Goal: Task Accomplishment & Management: Manage account settings

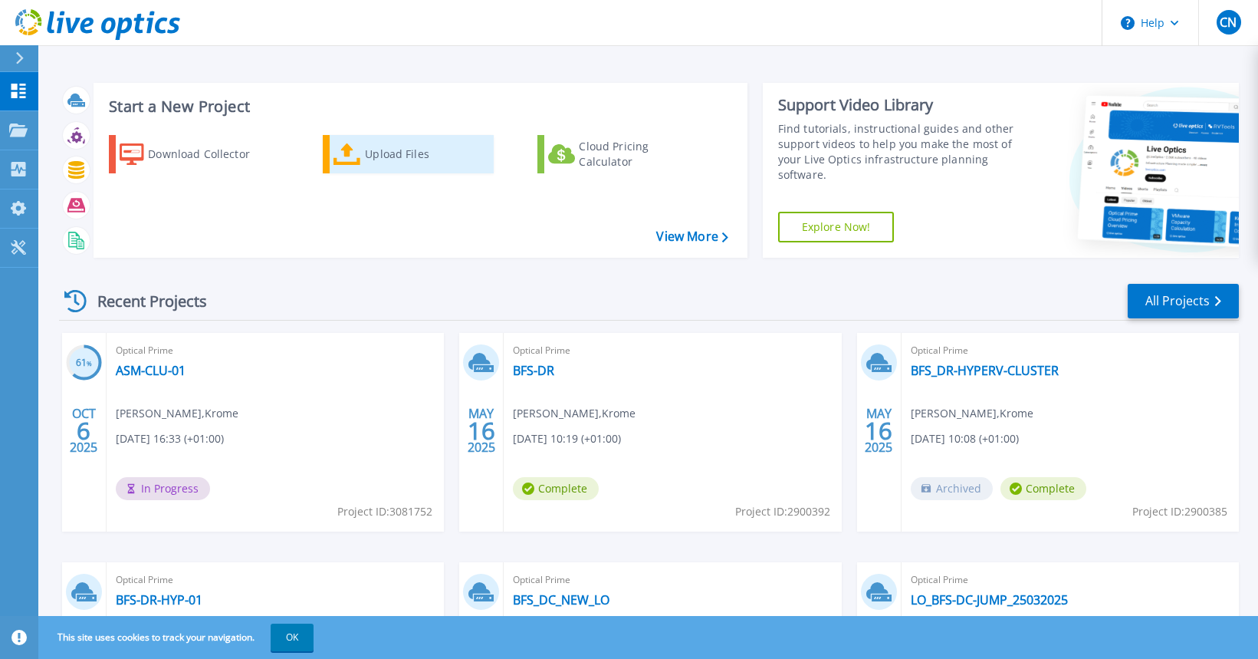
click at [387, 155] on div "Upload Files" at bounding box center [426, 154] width 123 height 31
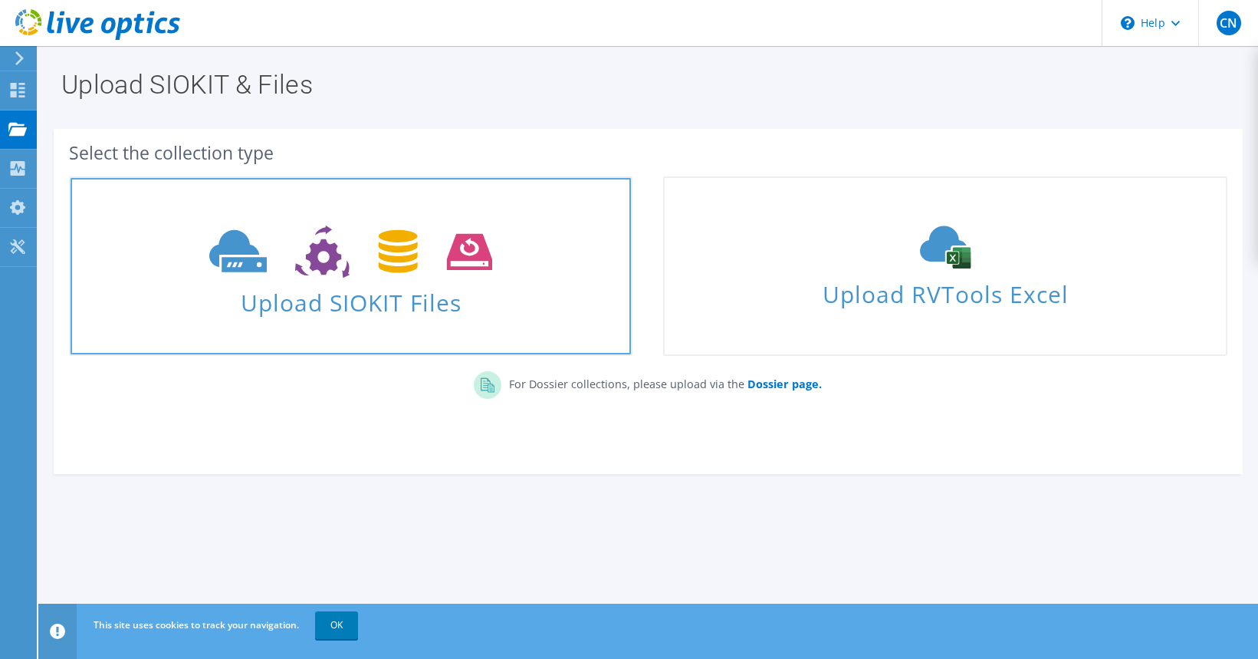
click at [366, 281] on span at bounding box center [351, 250] width 561 height 64
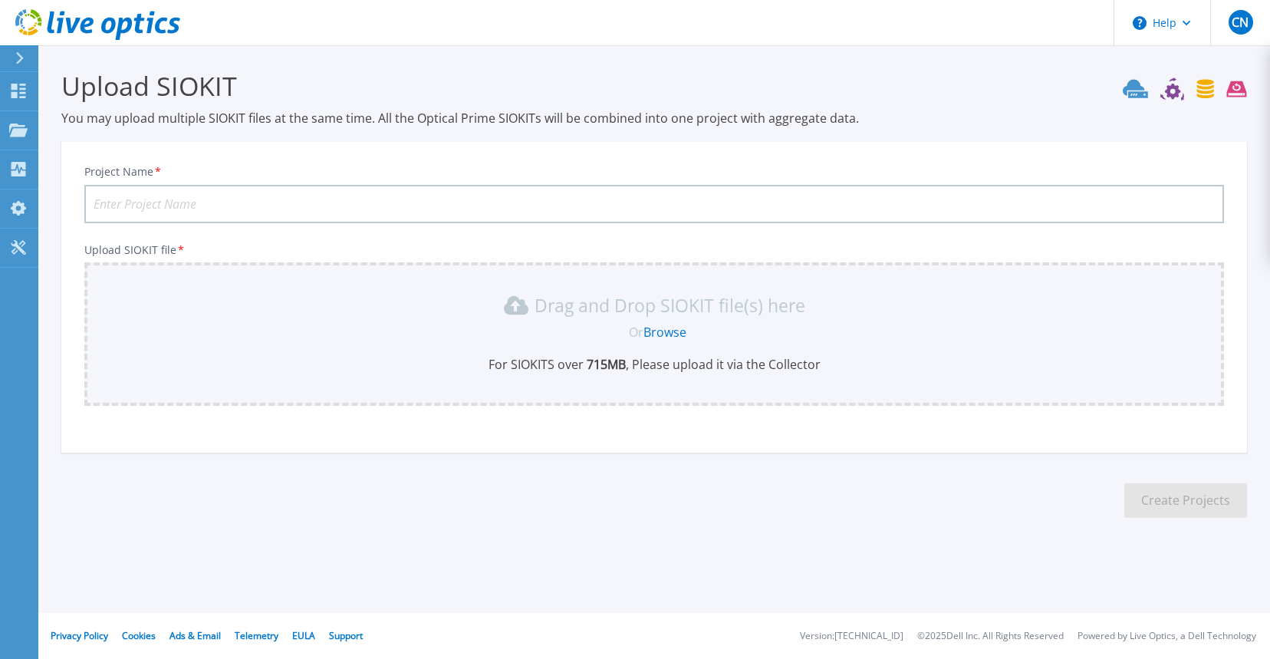
click at [183, 199] on input "Project Name *" at bounding box center [654, 204] width 1140 height 38
type input "FCHC-RH"
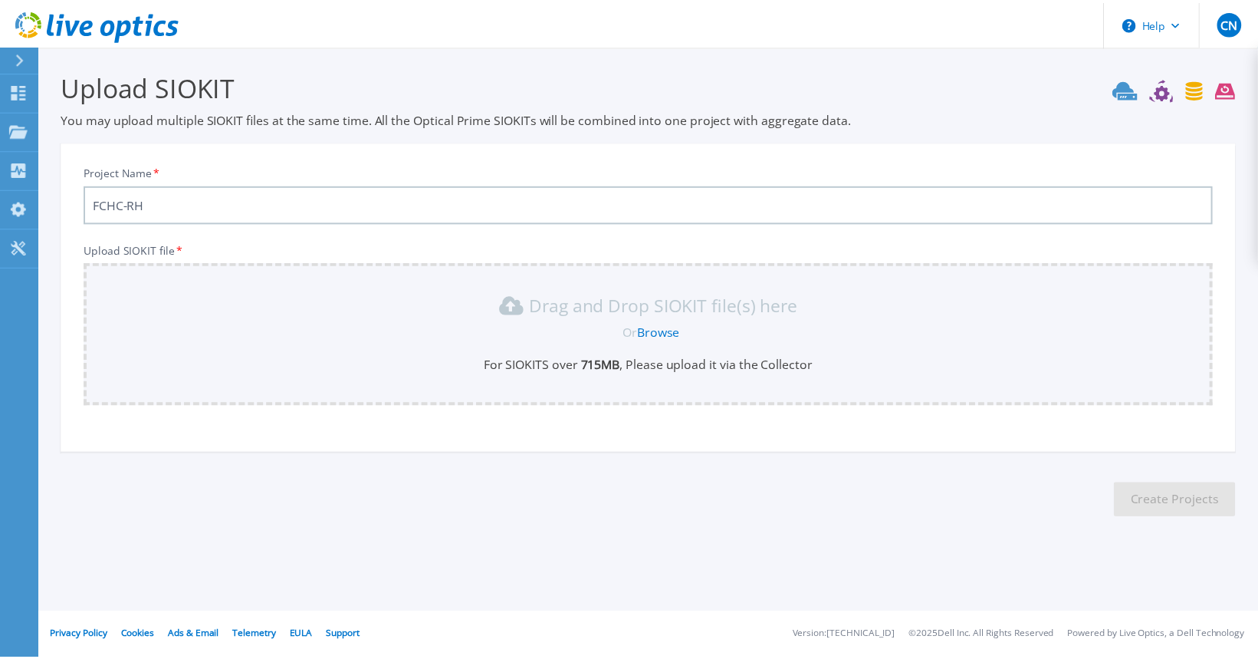
scroll to position [25, 0]
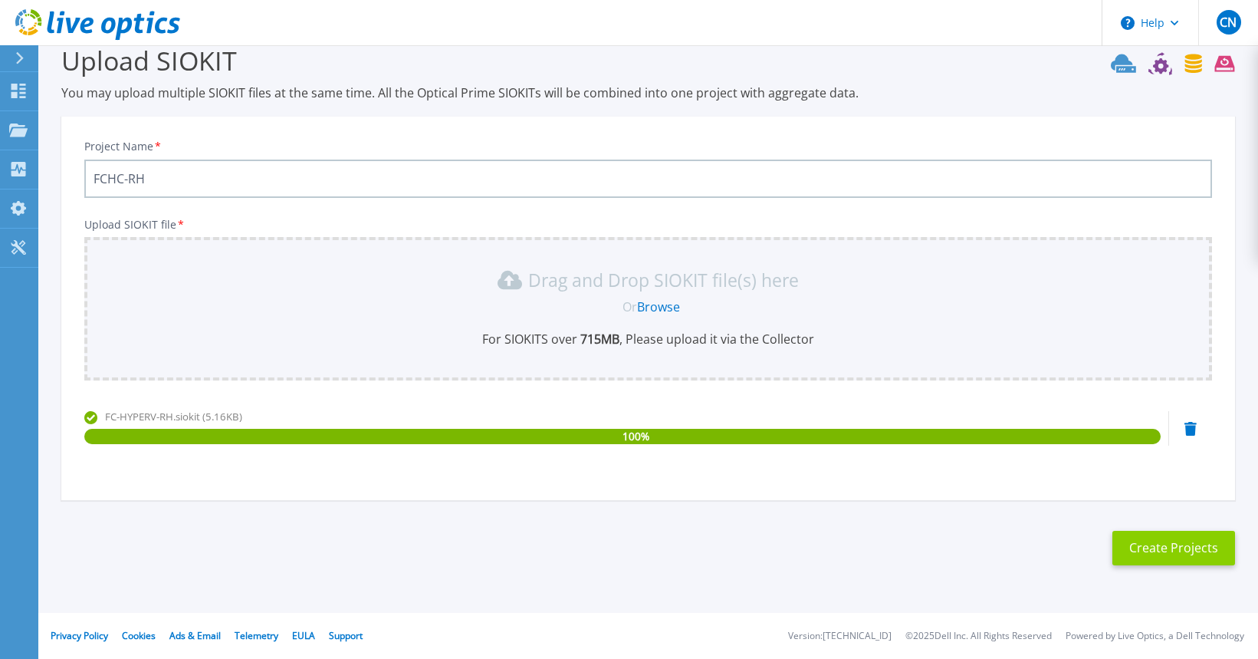
click at [1169, 551] on button "Create Projects" at bounding box center [1174, 548] width 123 height 35
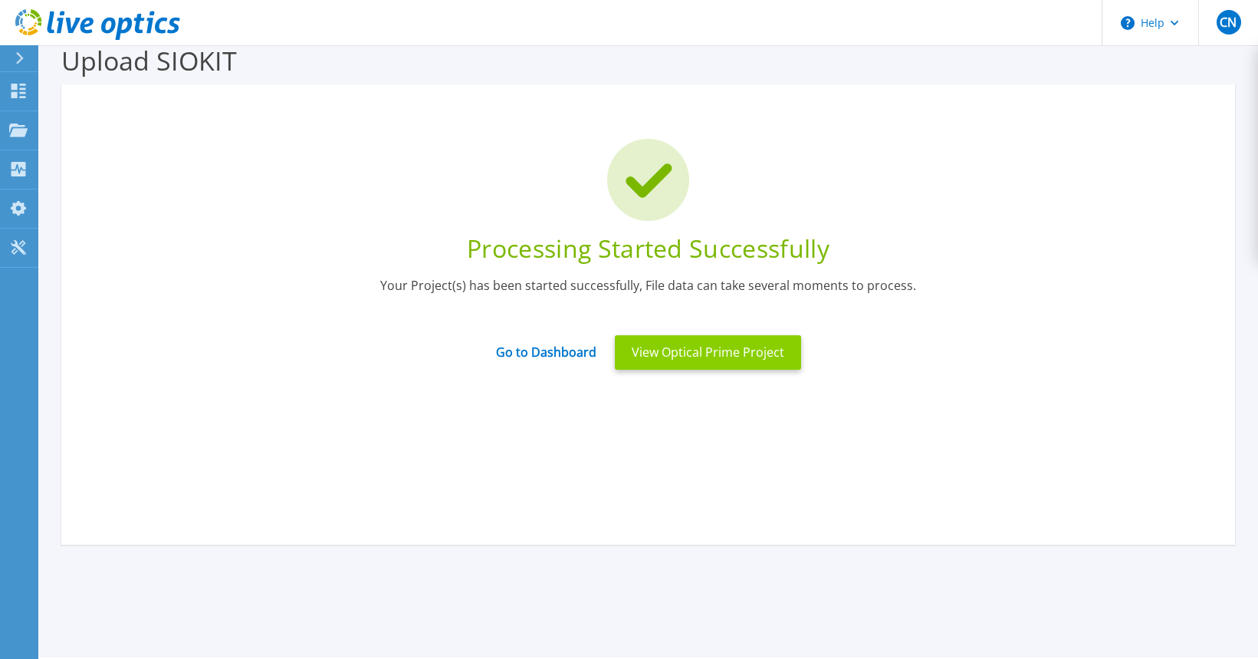
click at [725, 356] on button "View Optical Prime Project" at bounding box center [708, 352] width 186 height 35
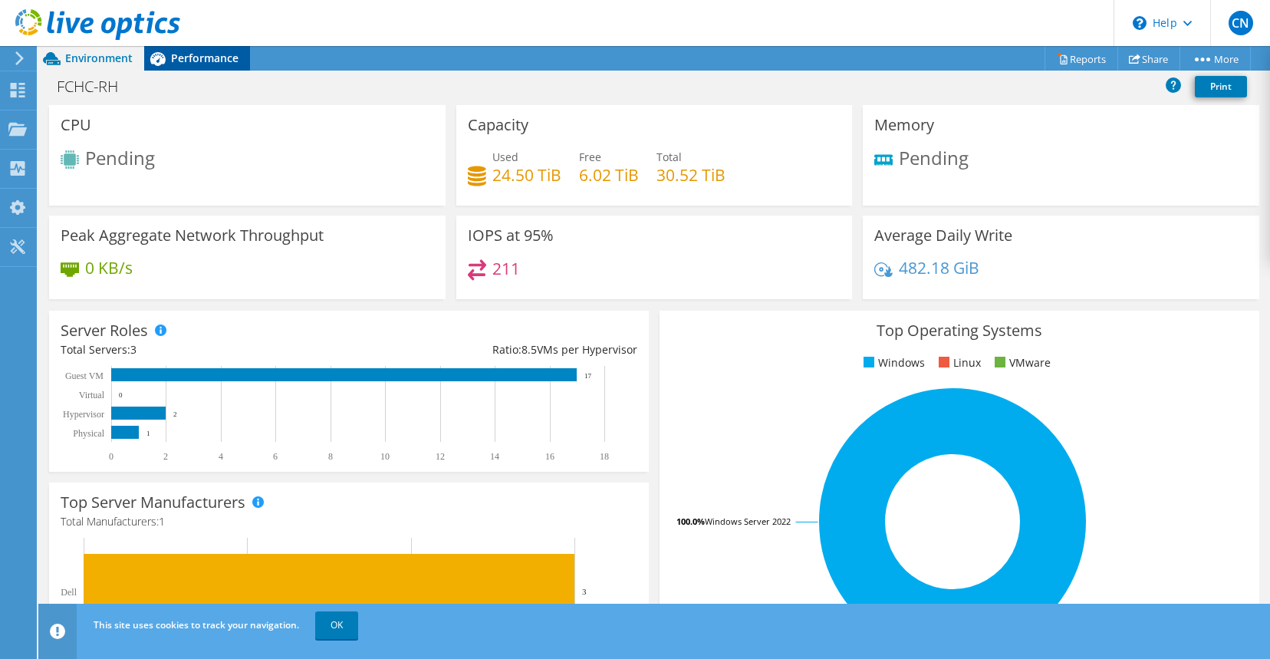
click at [188, 59] on span "Performance" at bounding box center [204, 58] width 67 height 15
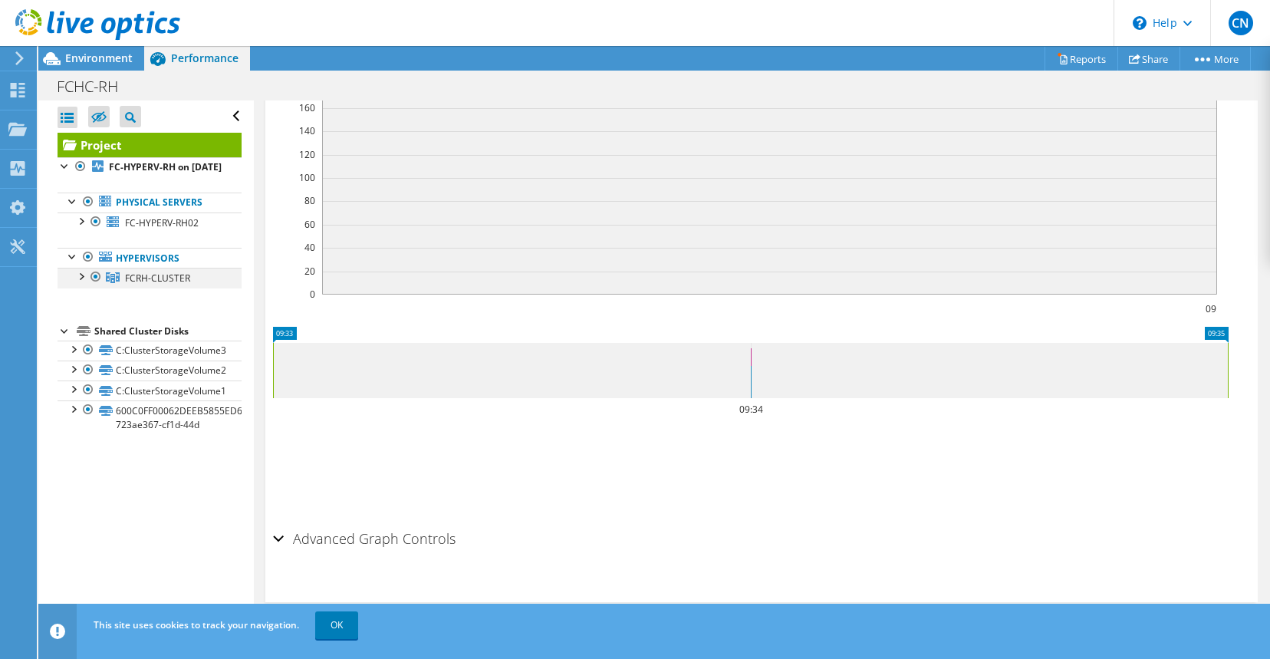
click at [78, 283] on div at bounding box center [80, 275] width 15 height 15
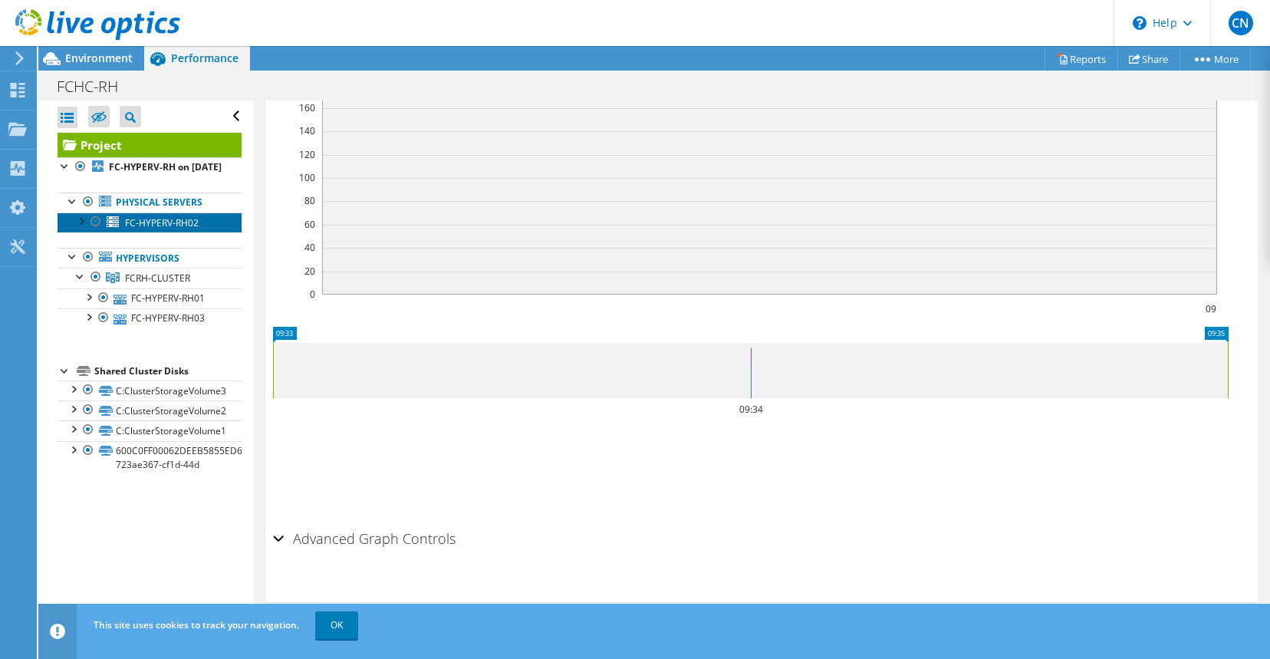
click at [147, 229] on span "FC-HYPERV-RH02" at bounding box center [162, 222] width 74 height 13
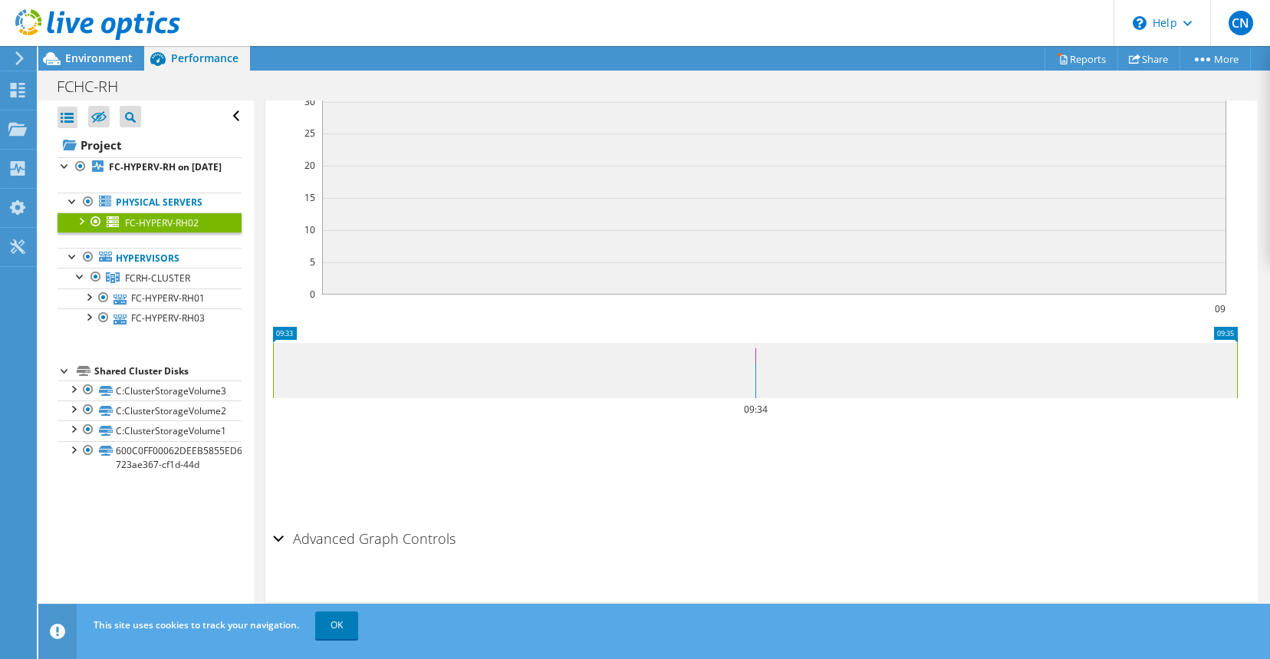
scroll to position [374, 0]
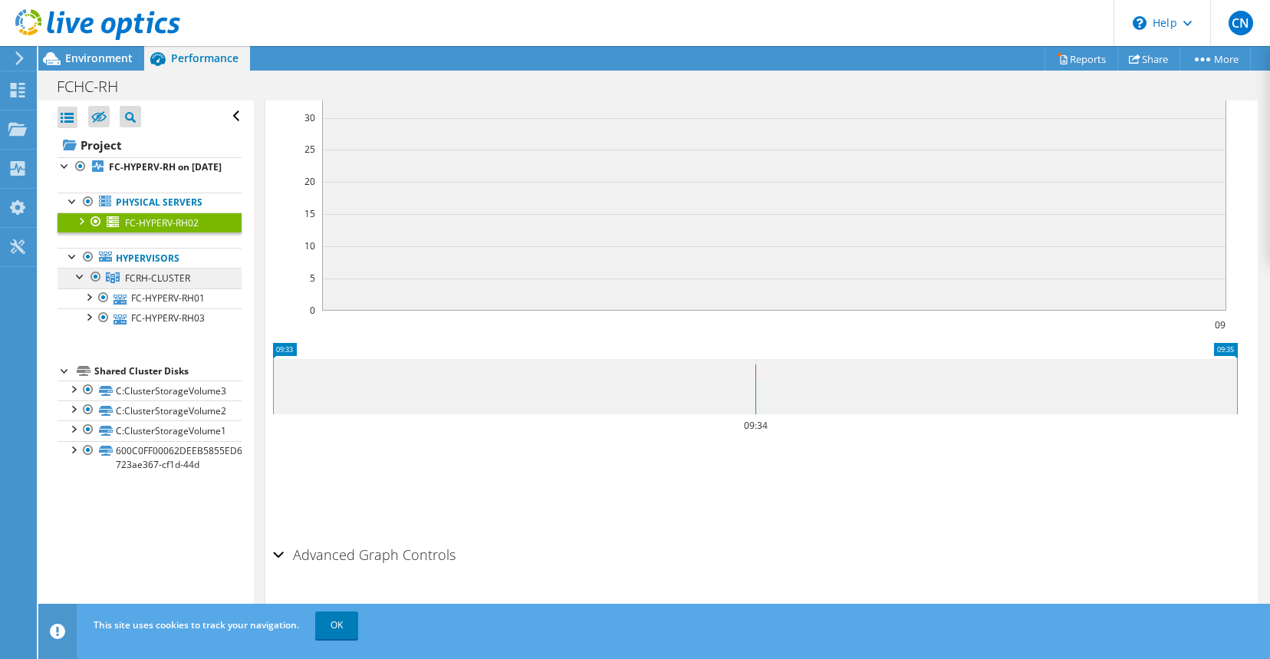
click at [150, 285] on span "FCRH-CLUSTER" at bounding box center [157, 277] width 65 height 13
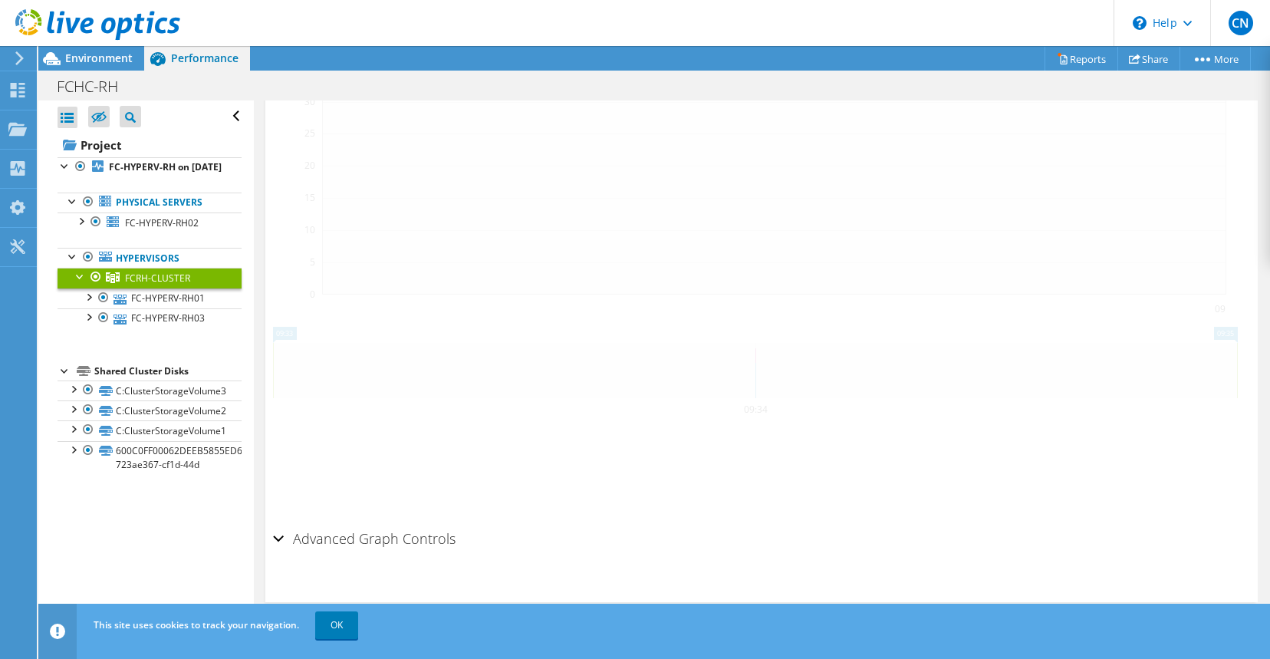
scroll to position [363, 0]
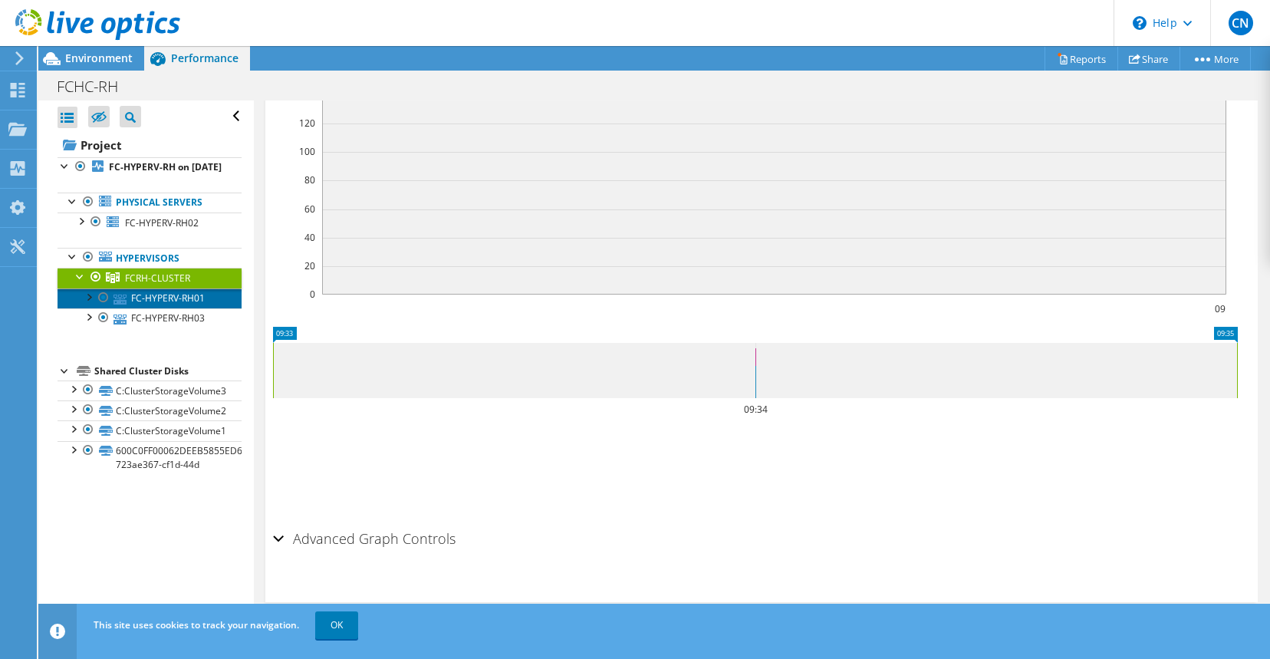
click at [160, 308] on link "FC-HYPERV-RH01" at bounding box center [150, 298] width 184 height 20
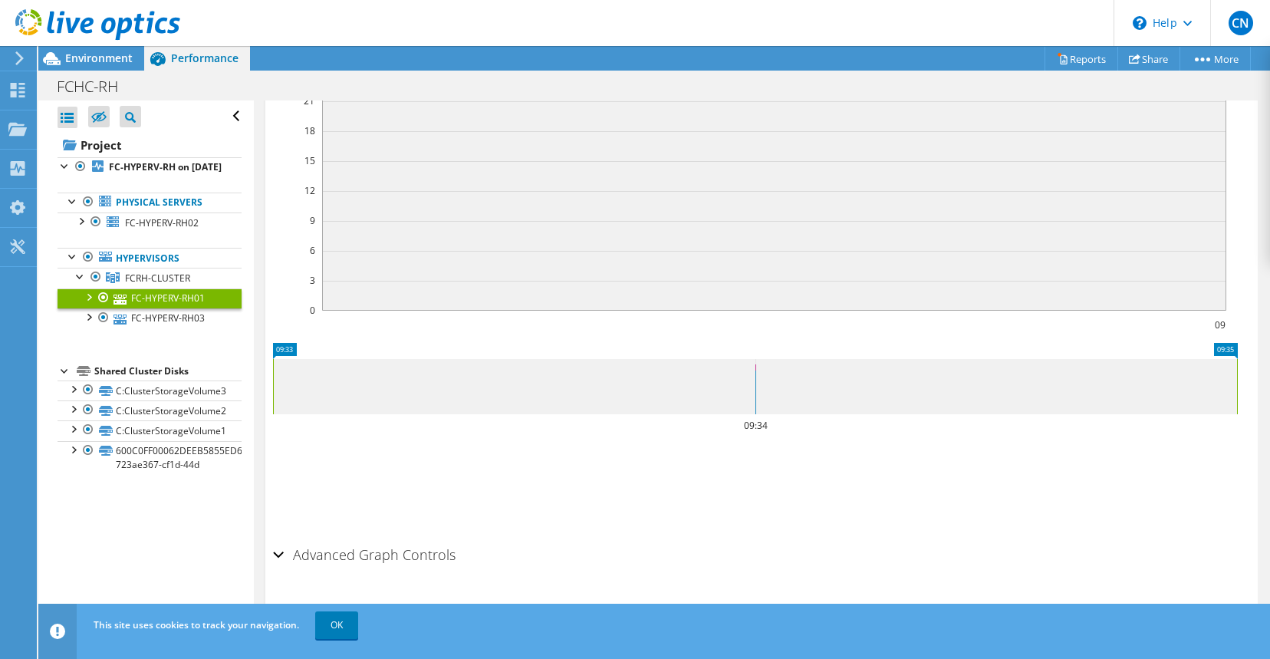
click at [88, 304] on div at bounding box center [88, 295] width 15 height 15
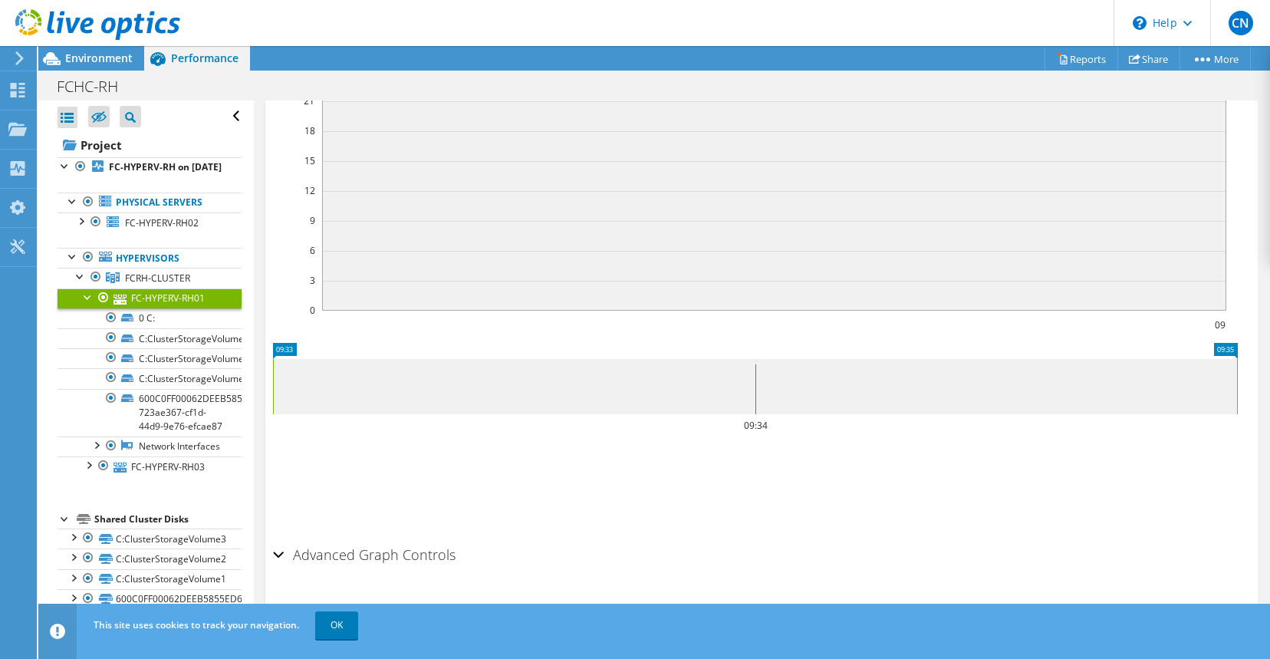
click at [88, 304] on div at bounding box center [88, 295] width 15 height 15
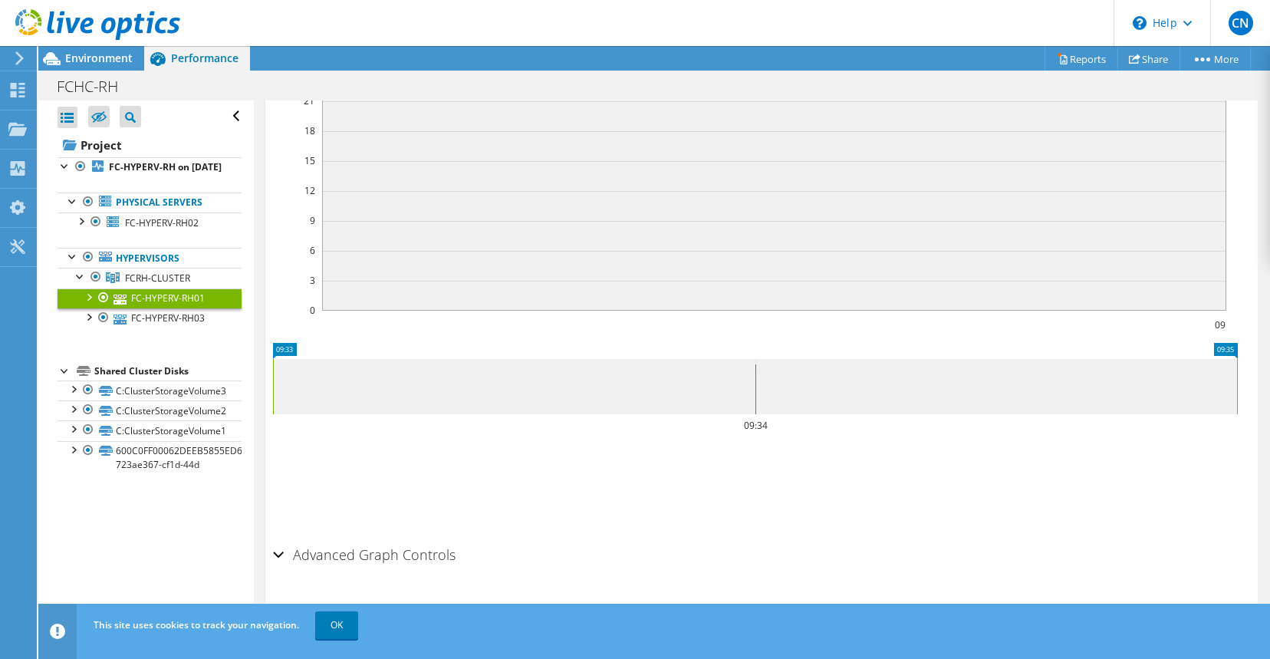
click at [137, 380] on div "Shared Cluster Disks" at bounding box center [167, 371] width 147 height 18
click at [140, 400] on link "C:ClusterStorageVolume3" at bounding box center [150, 390] width 184 height 20
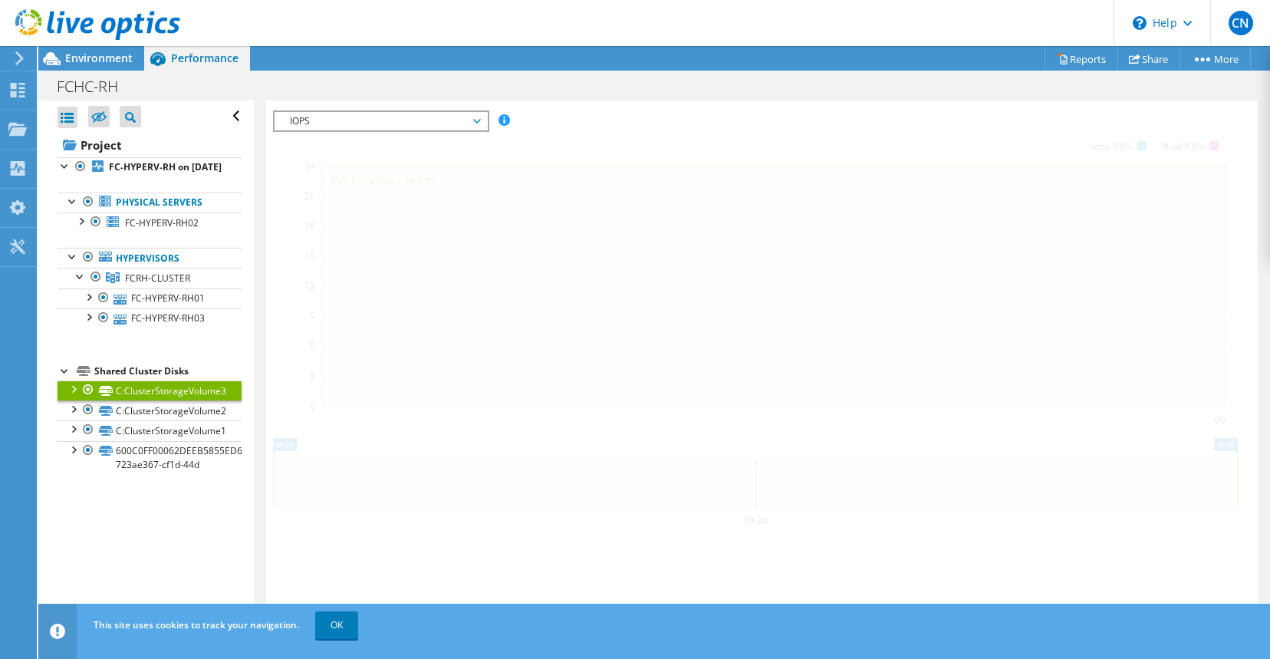
scroll to position [455, 0]
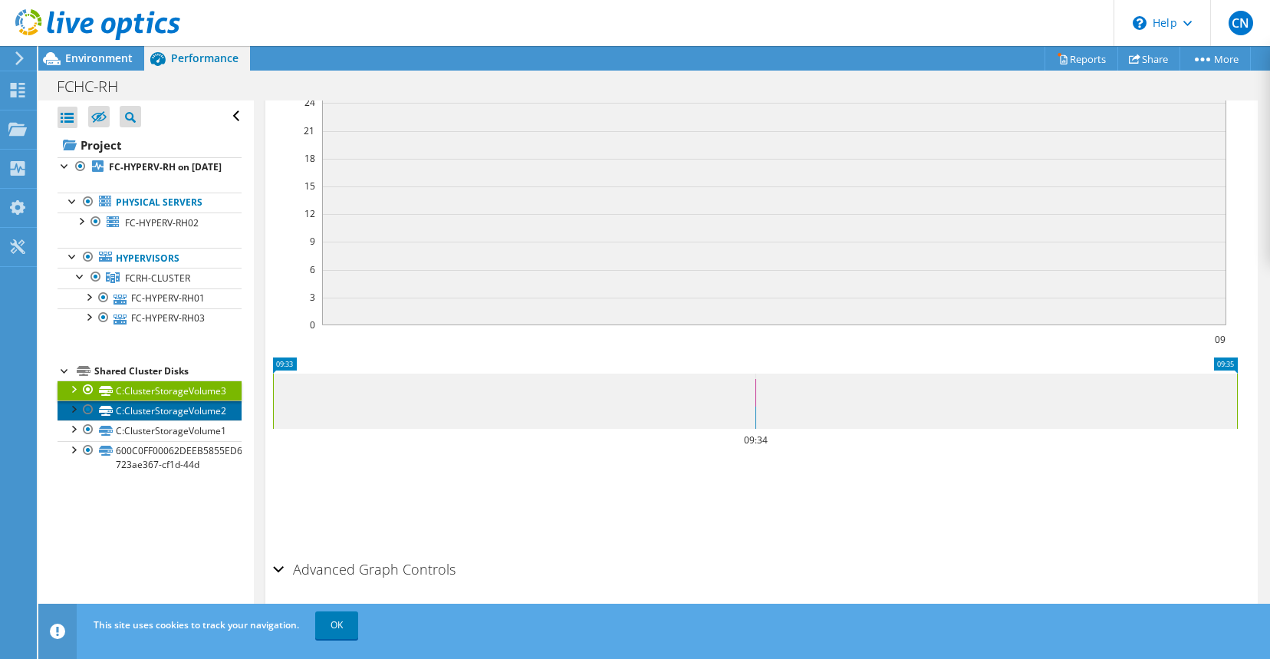
click at [133, 420] on link "C:ClusterStorageVolume2" at bounding box center [150, 410] width 184 height 20
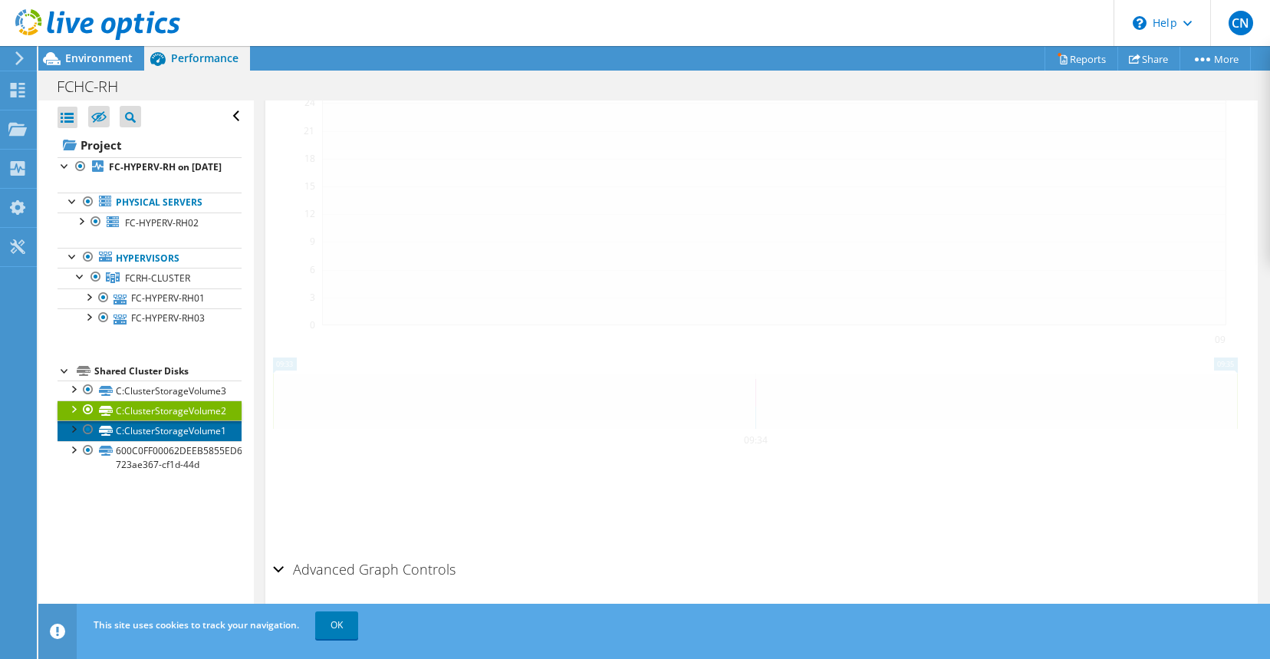
click at [137, 440] on link "C:ClusterStorageVolume1" at bounding box center [150, 430] width 184 height 20
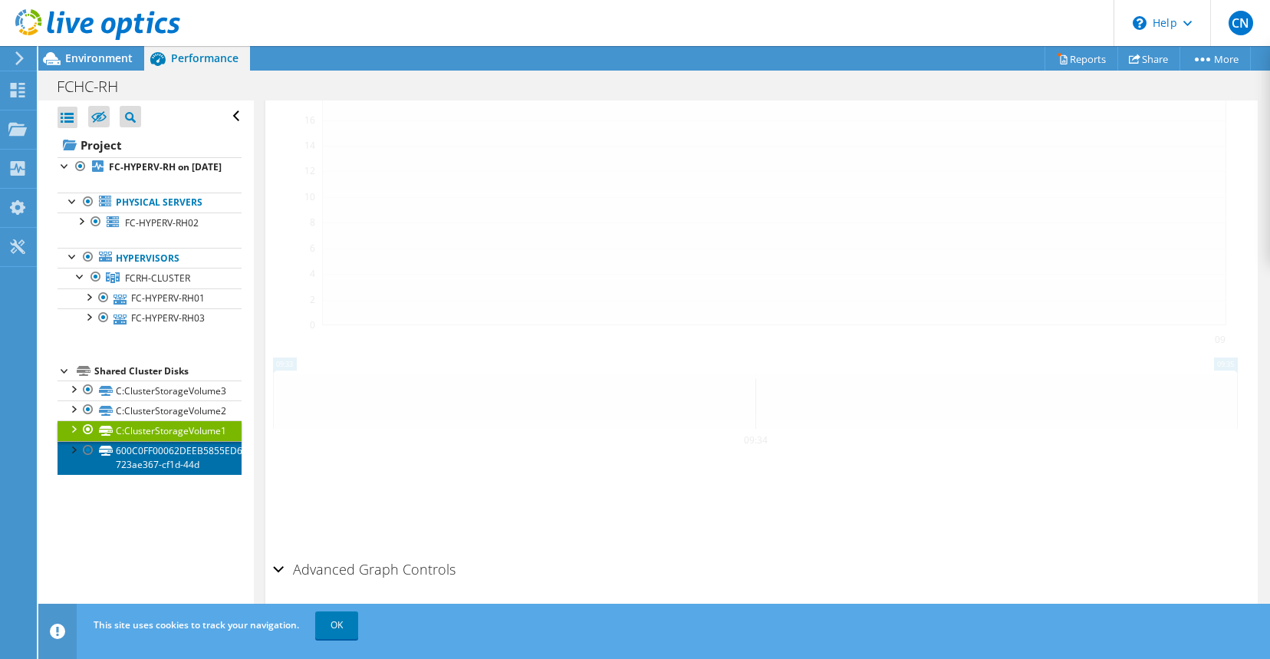
click at [143, 466] on link "600C0FF00062DEEB5855ED6701000000-723ae367-cf1d-44d" at bounding box center [150, 458] width 184 height 34
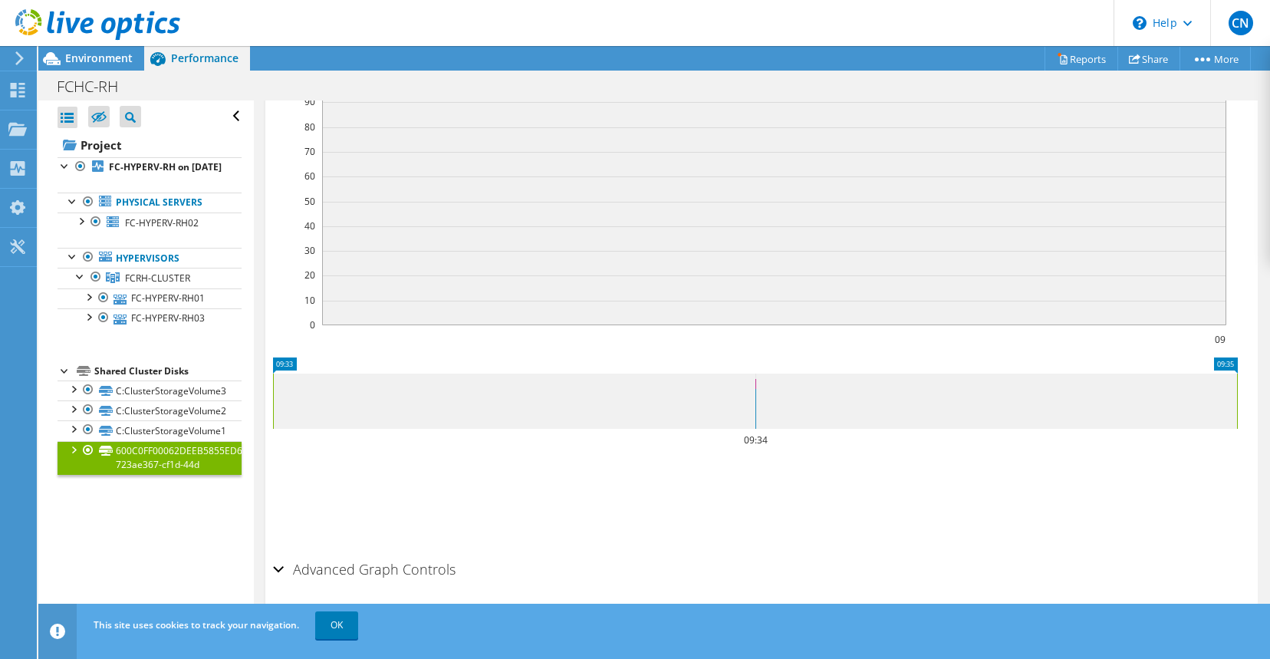
click at [271, 536] on section "IOPS Disk Throughput IO Size Latency Queue Depth CPU Percentage Memory Page Fau…" at bounding box center [761, 323] width 992 height 620
click at [284, 554] on div "Advanced Graph Controls" at bounding box center [761, 570] width 977 height 33
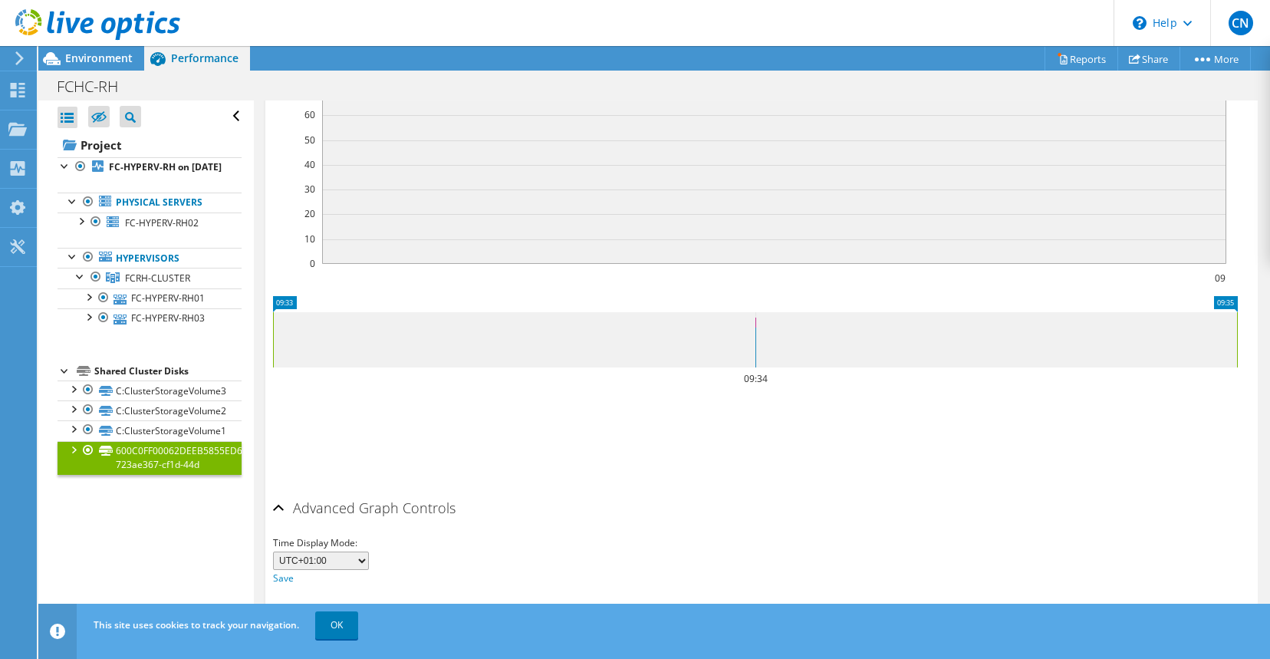
scroll to position [133, 0]
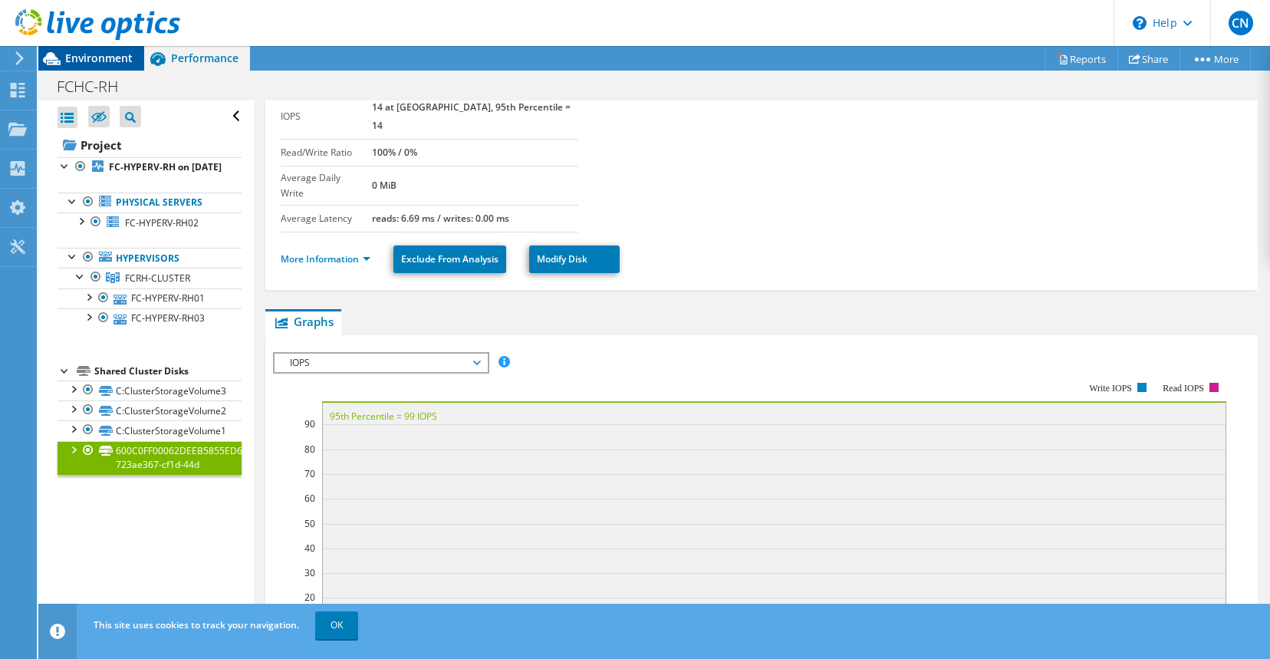
click at [95, 52] on span "Environment" at bounding box center [98, 58] width 67 height 15
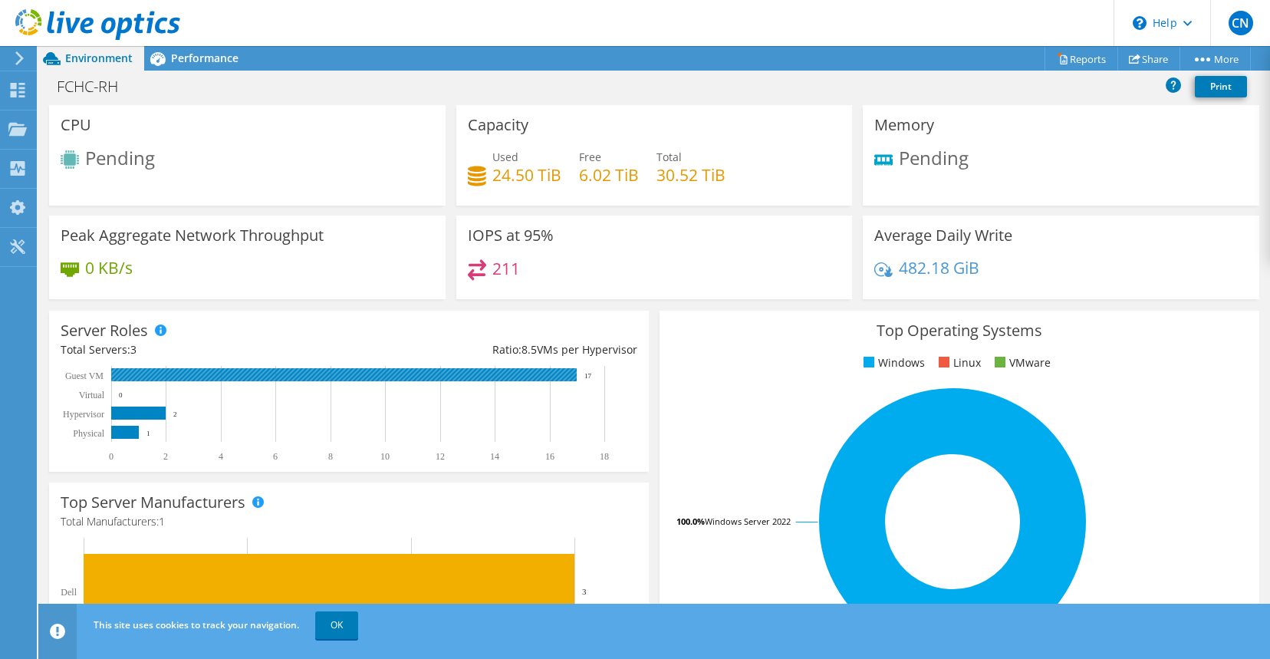
scroll to position [516, 0]
click at [662, 265] on div "211" at bounding box center [654, 275] width 373 height 33
click at [668, 260] on div "211" at bounding box center [654, 275] width 373 height 33
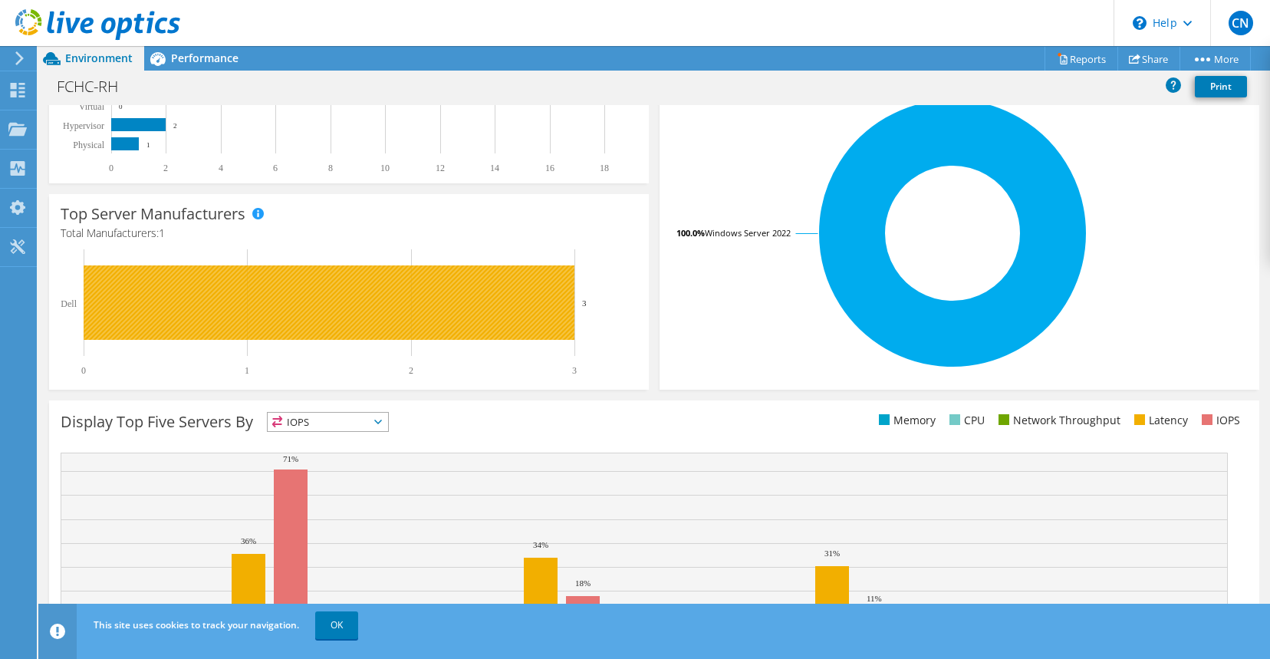
scroll to position [0, 0]
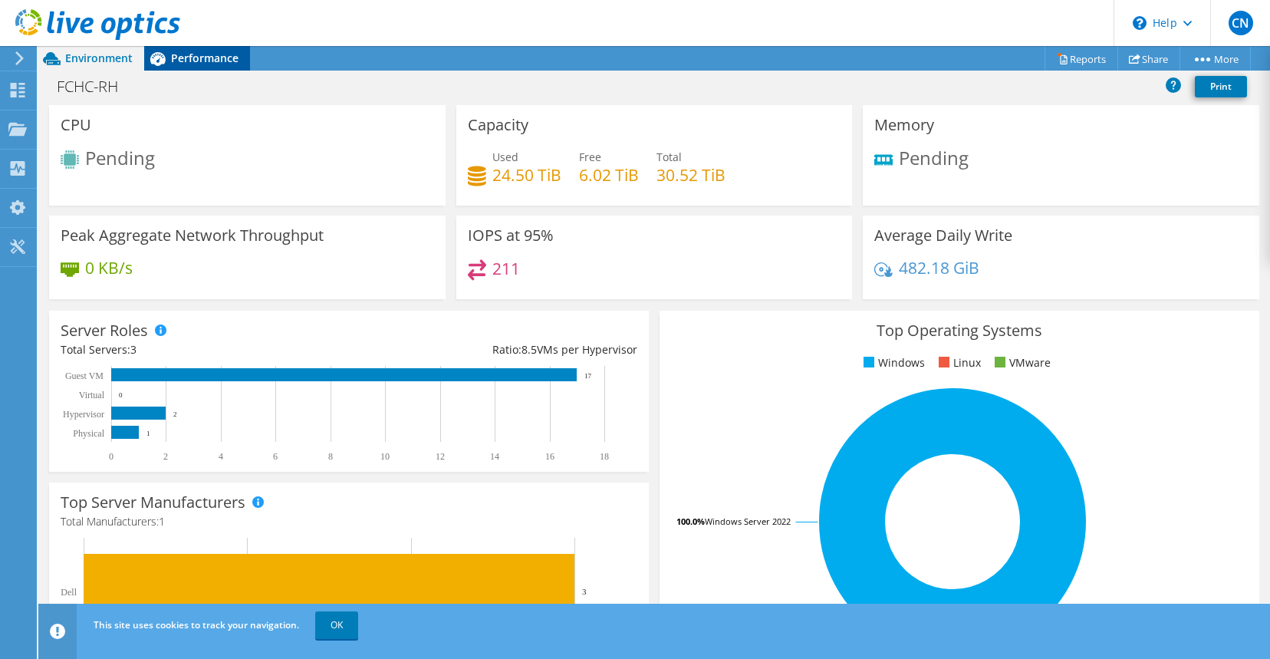
click at [196, 54] on span "Performance" at bounding box center [204, 58] width 67 height 15
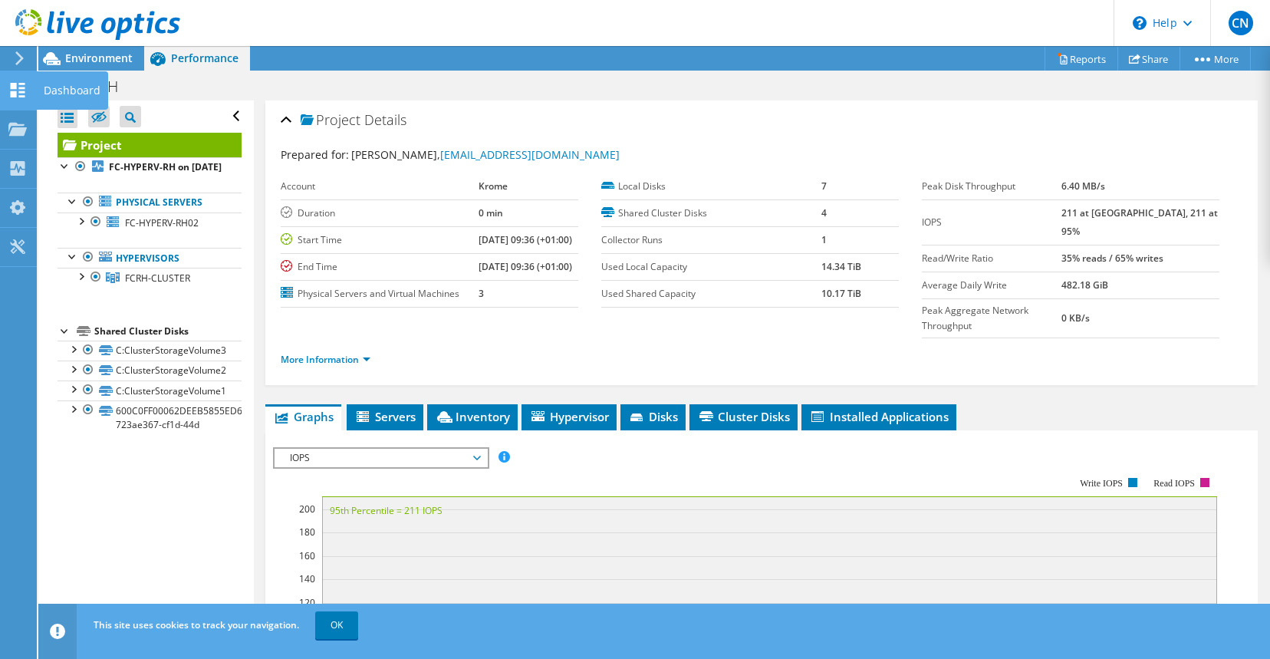
click at [15, 86] on use at bounding box center [18, 90] width 15 height 15
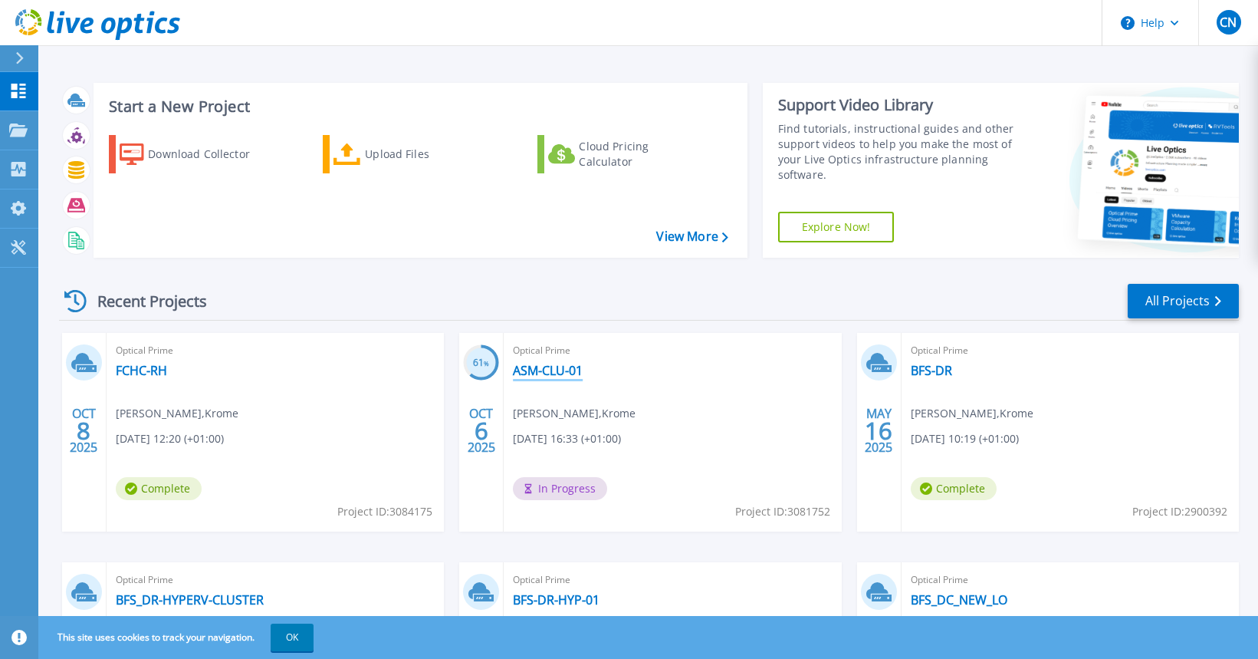
click at [544, 370] on link "ASM-CLU-01" at bounding box center [548, 370] width 70 height 15
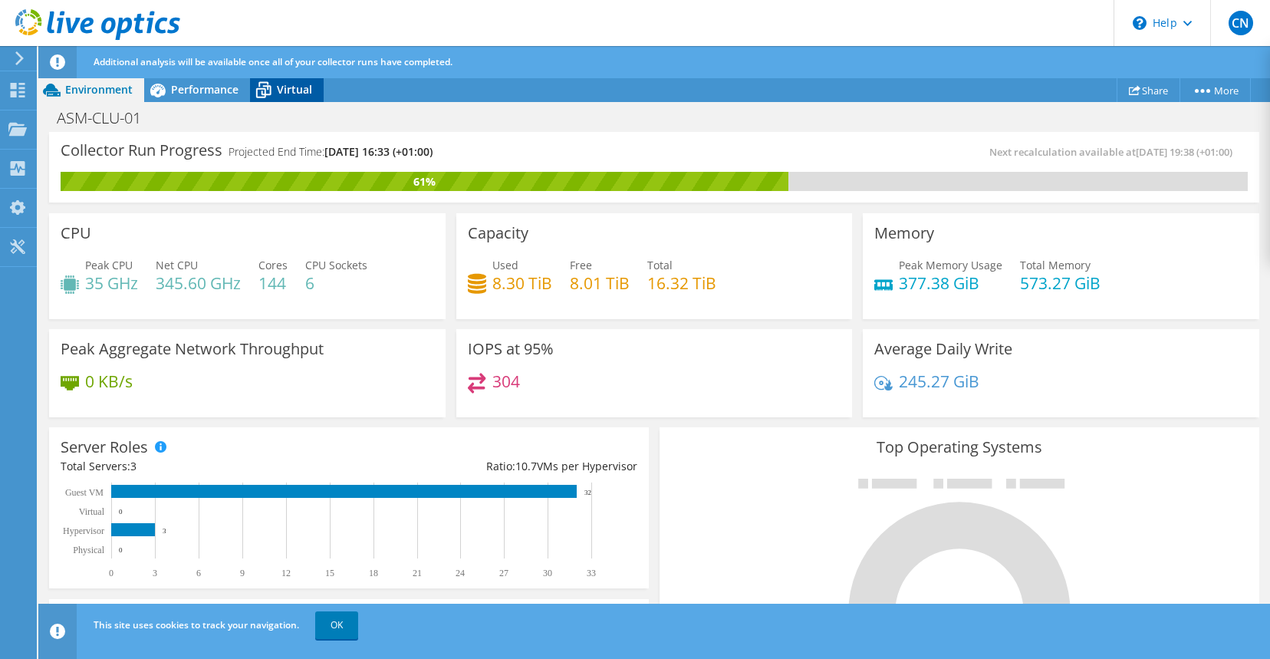
click at [285, 84] on span "Virtual" at bounding box center [294, 89] width 35 height 15
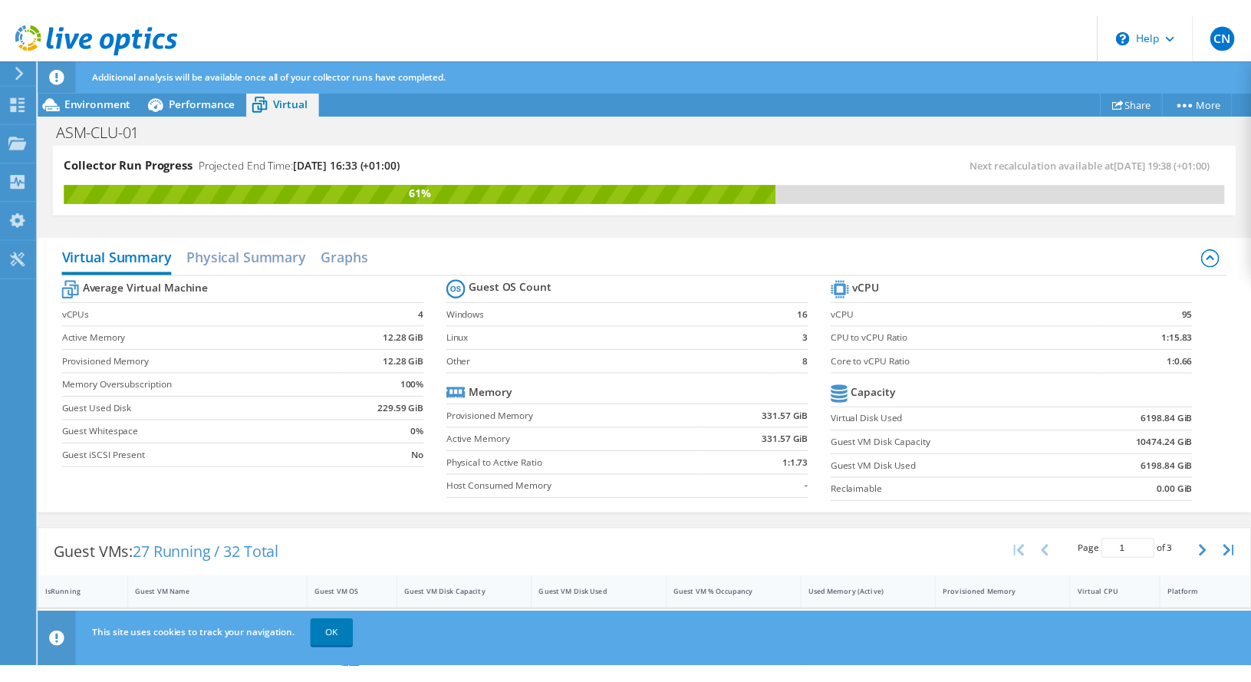
scroll to position [189, 0]
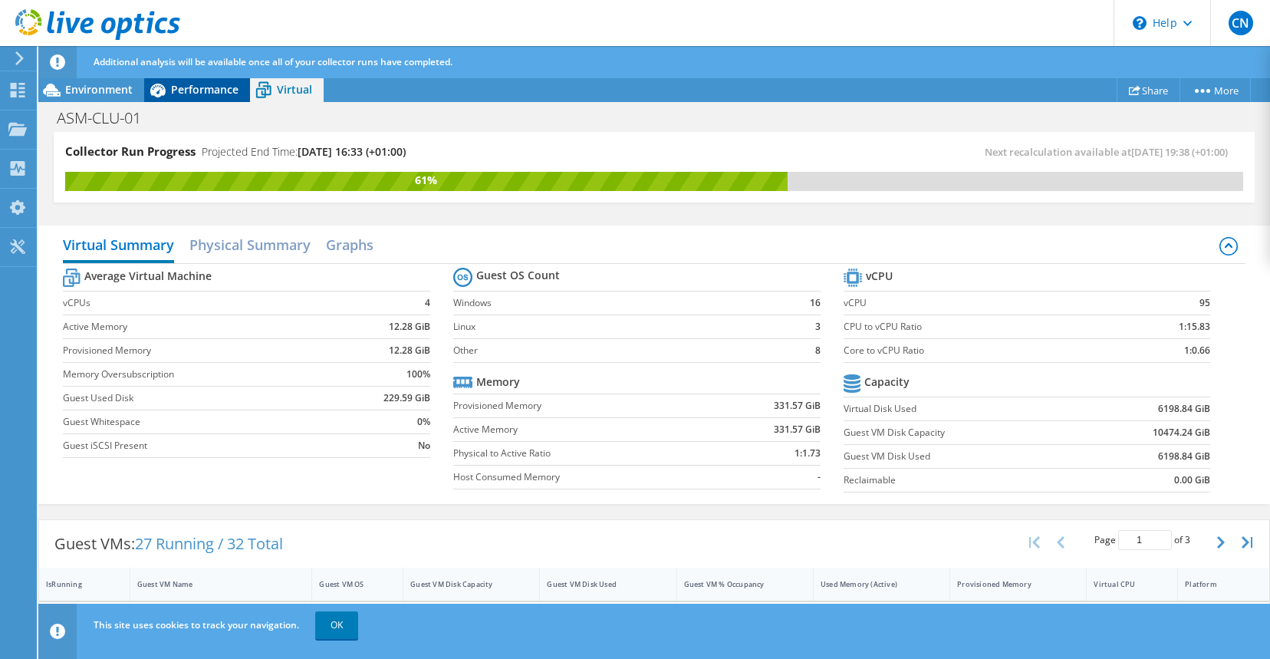
click at [185, 87] on span "Performance" at bounding box center [204, 89] width 67 height 15
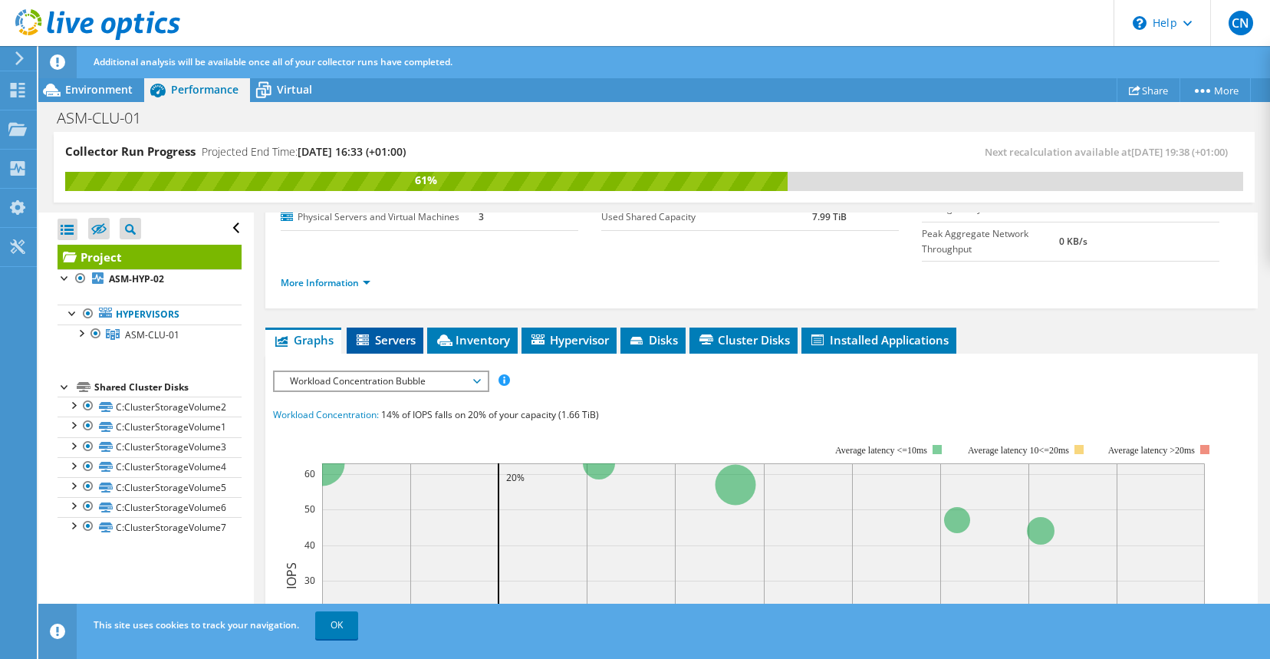
click at [390, 338] on span "Servers" at bounding box center [384, 339] width 61 height 15
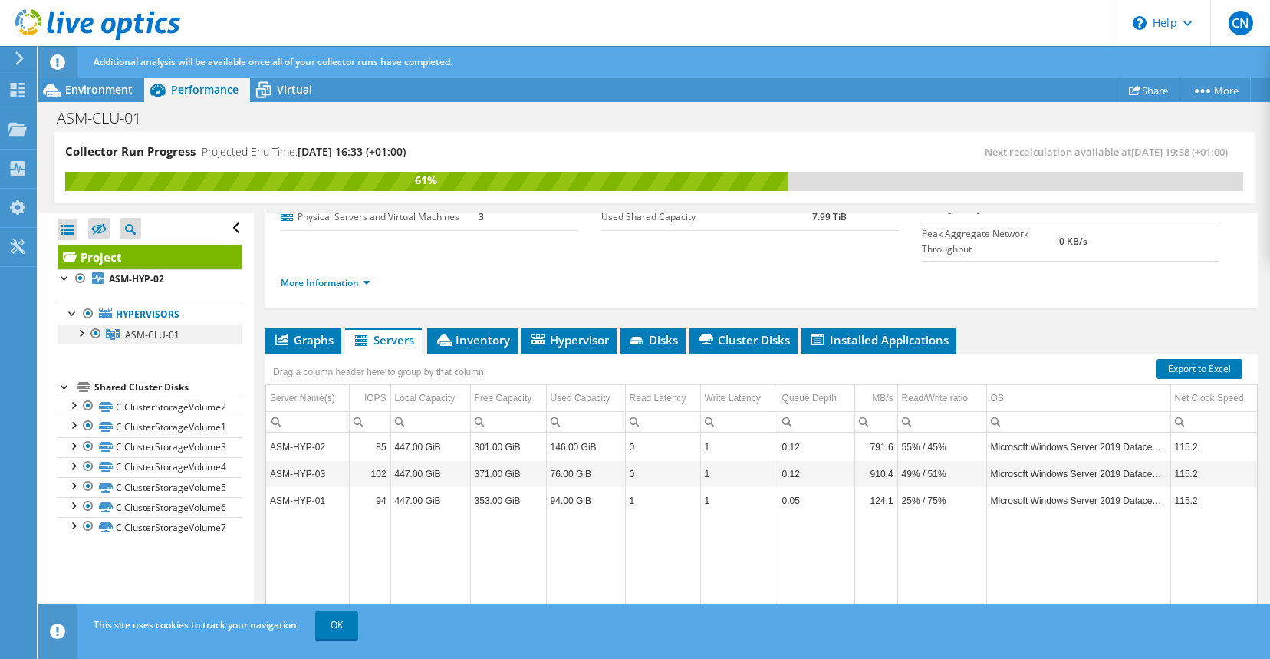
click at [81, 334] on div at bounding box center [80, 331] width 15 height 15
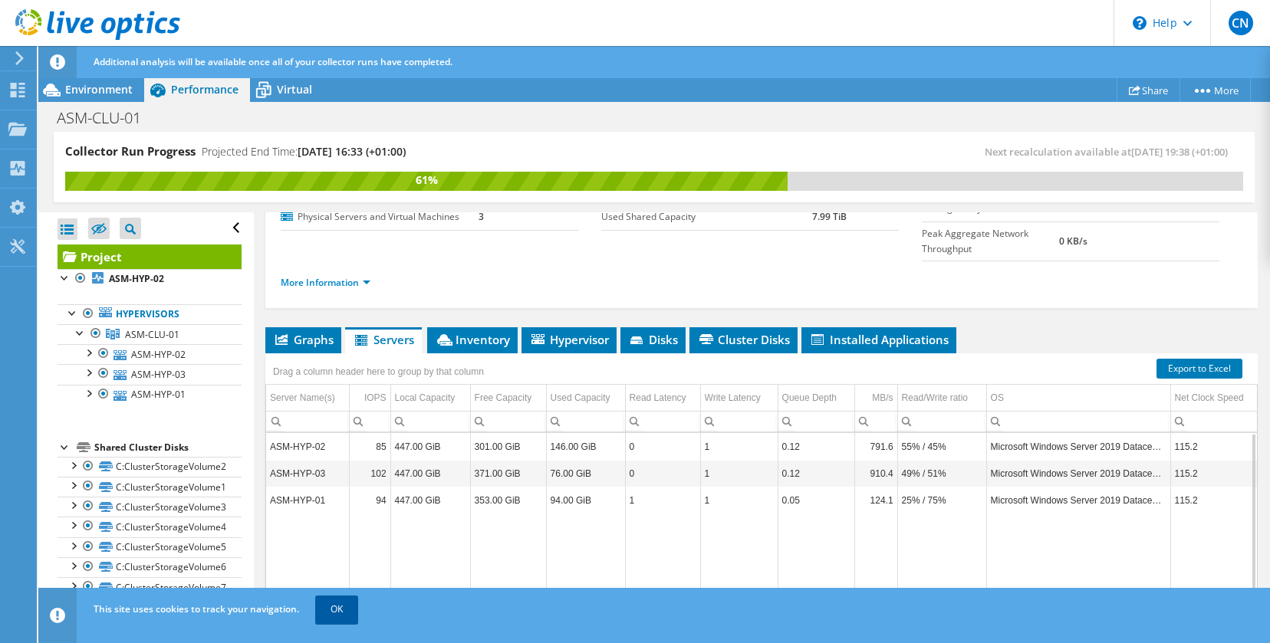
click at [332, 610] on link "OK" at bounding box center [336, 610] width 43 height 28
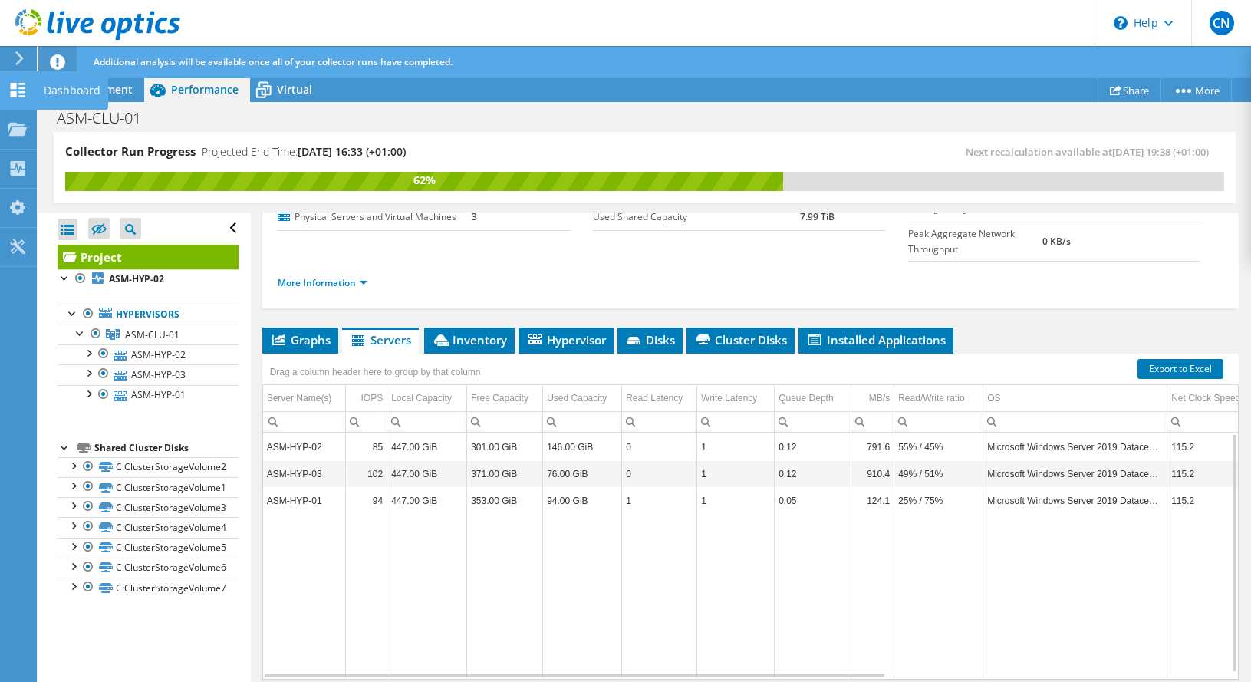
click at [12, 88] on use at bounding box center [18, 90] width 15 height 15
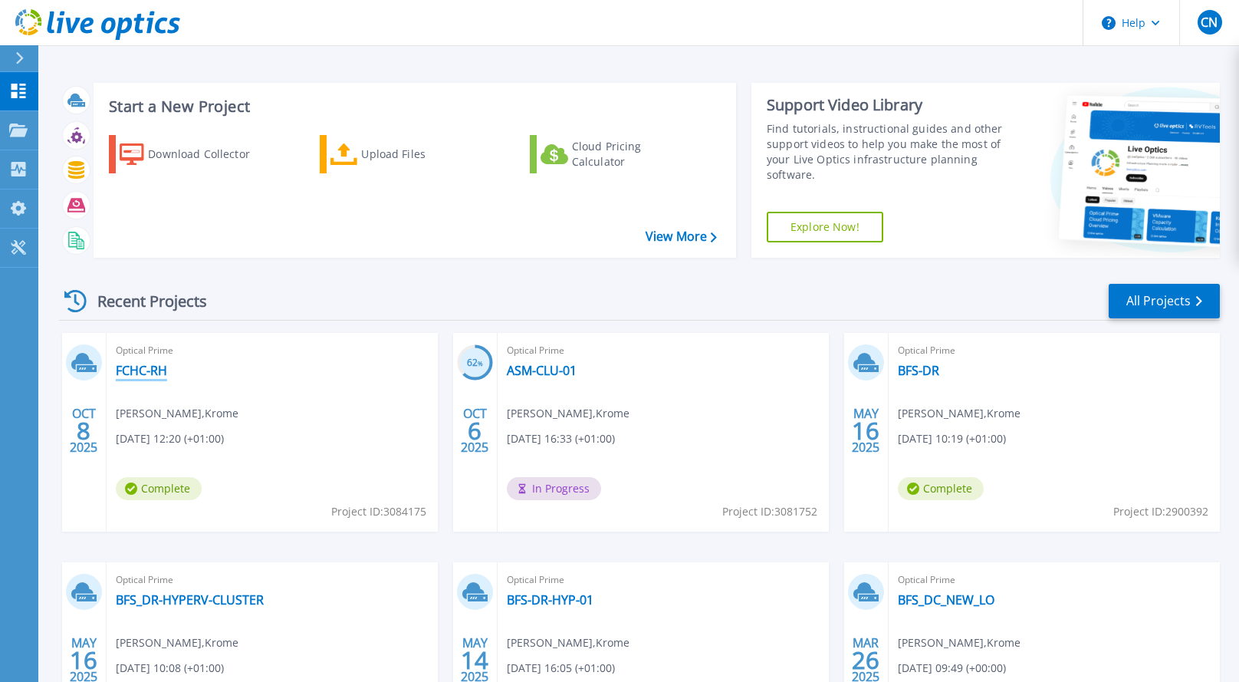
click at [135, 365] on link "FCHC-RH" at bounding box center [141, 370] width 51 height 15
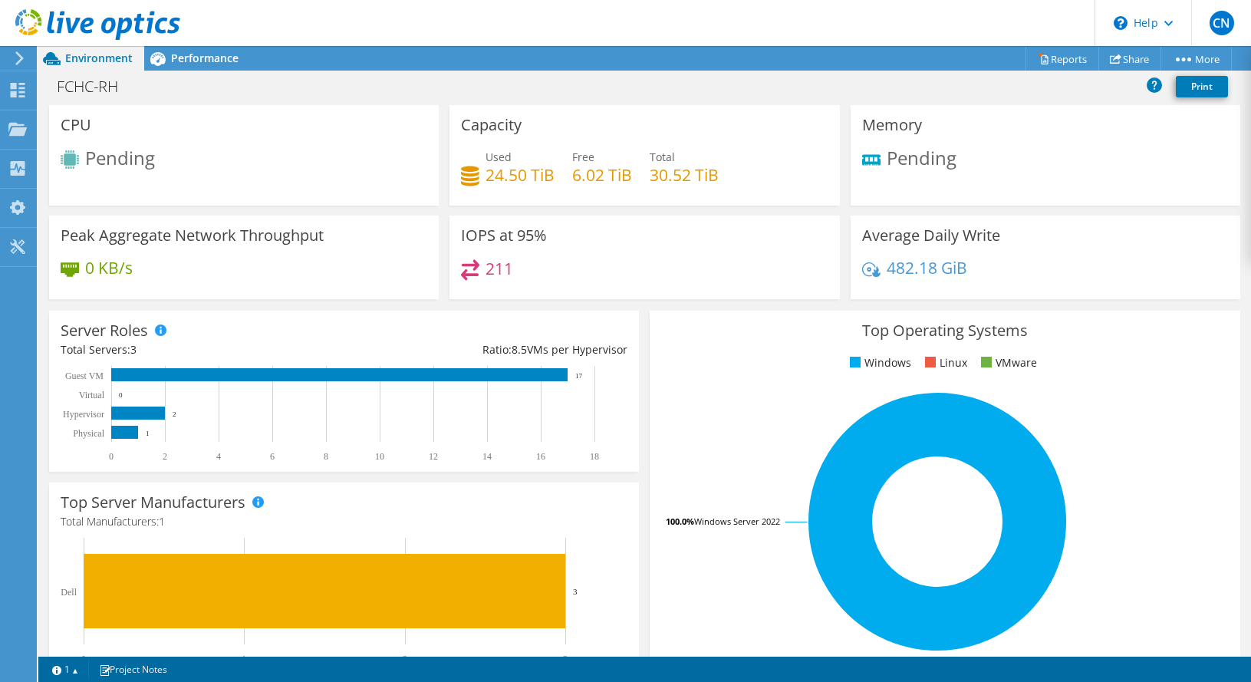
scroll to position [443, 0]
click at [139, 668] on link "Project Notes" at bounding box center [133, 669] width 90 height 19
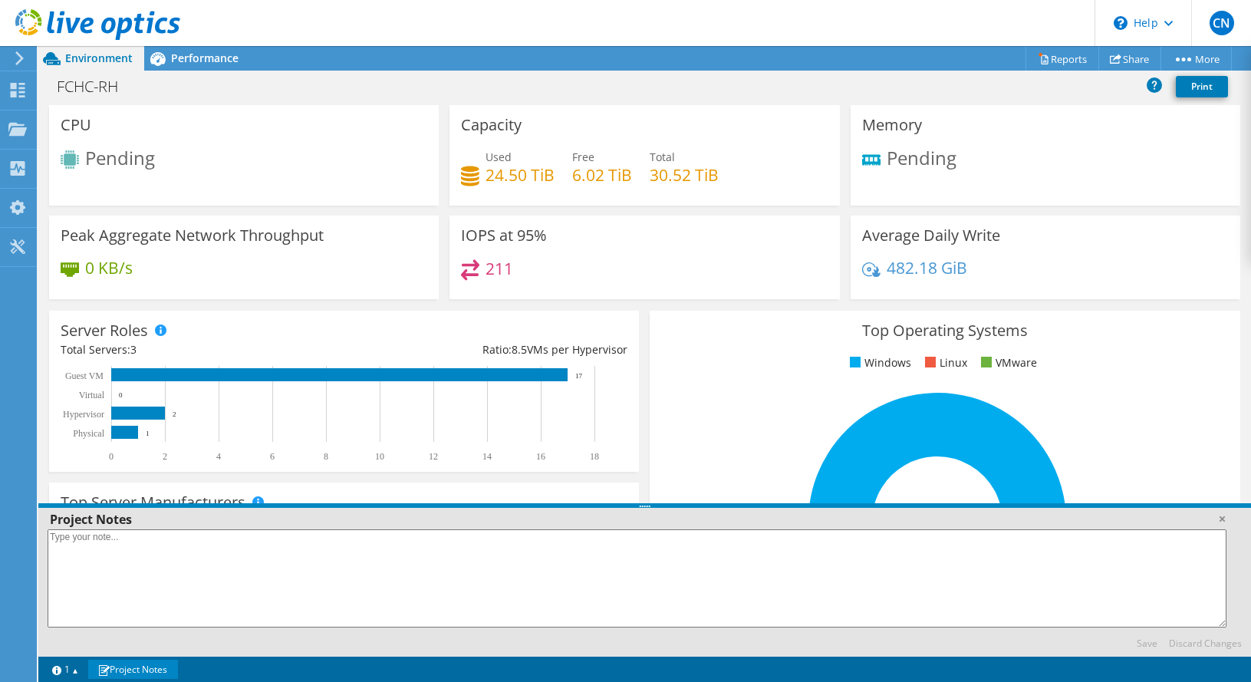
click at [140, 669] on link "Project Notes" at bounding box center [133, 669] width 90 height 19
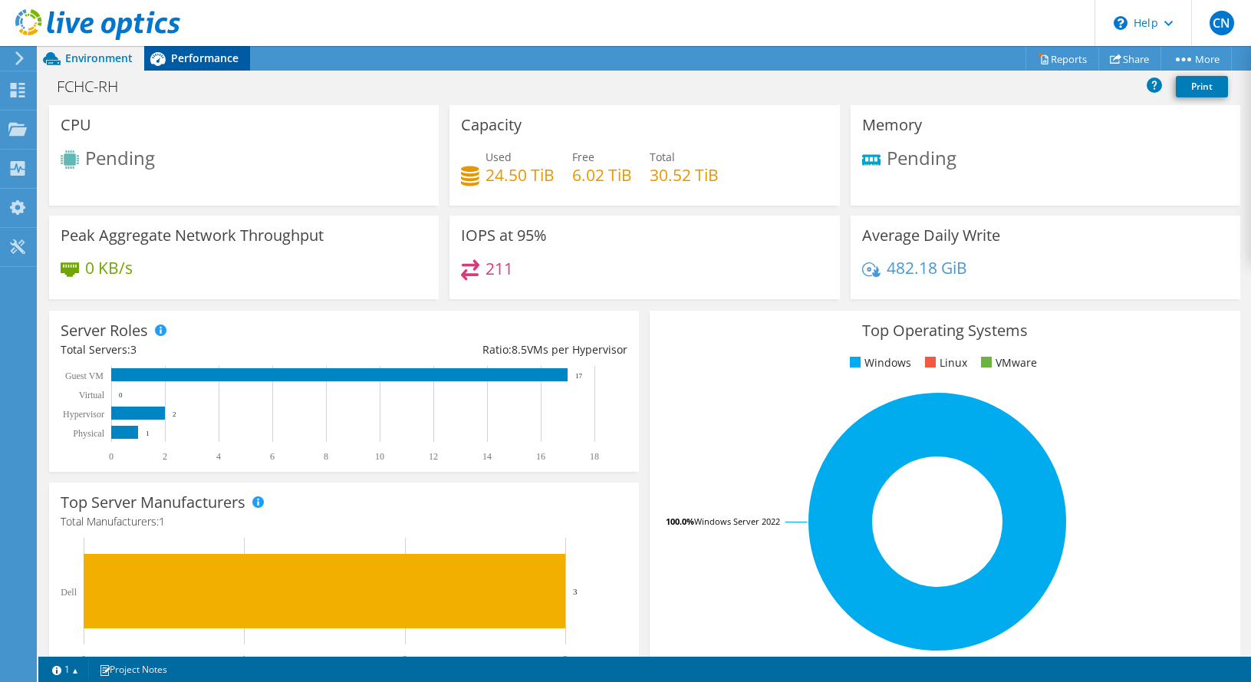
click at [201, 50] on div "Performance" at bounding box center [197, 58] width 106 height 25
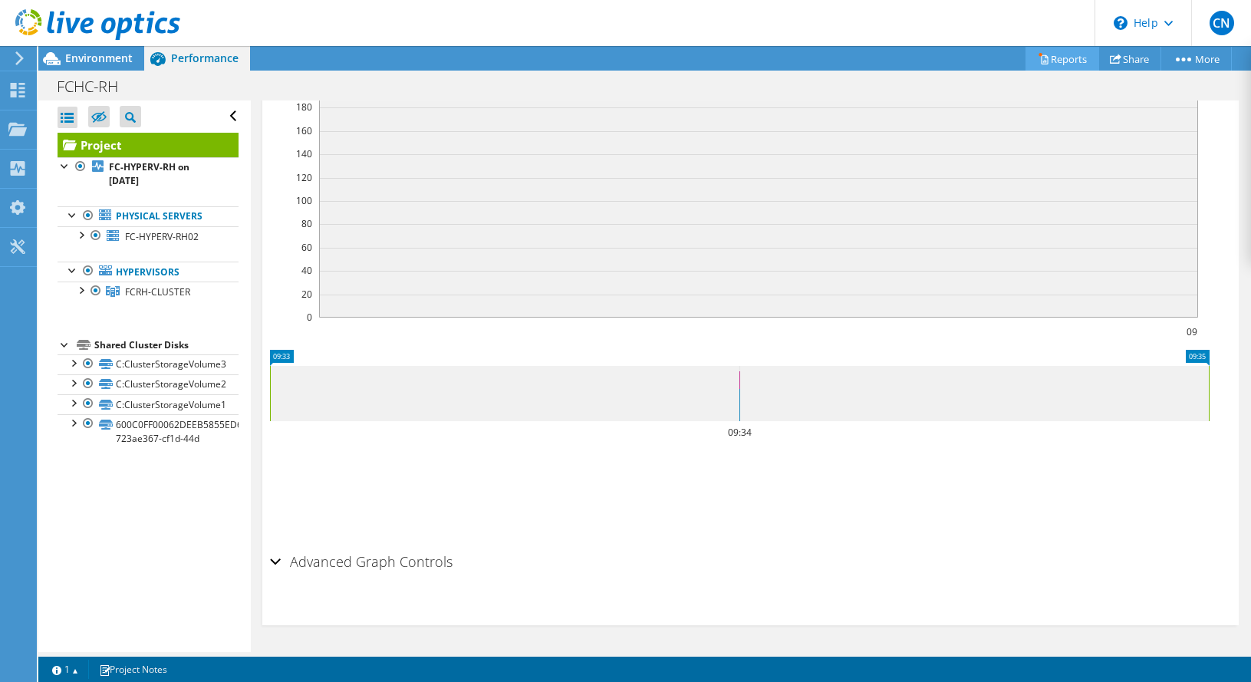
click at [1041, 57] on icon at bounding box center [1044, 59] width 7 height 9
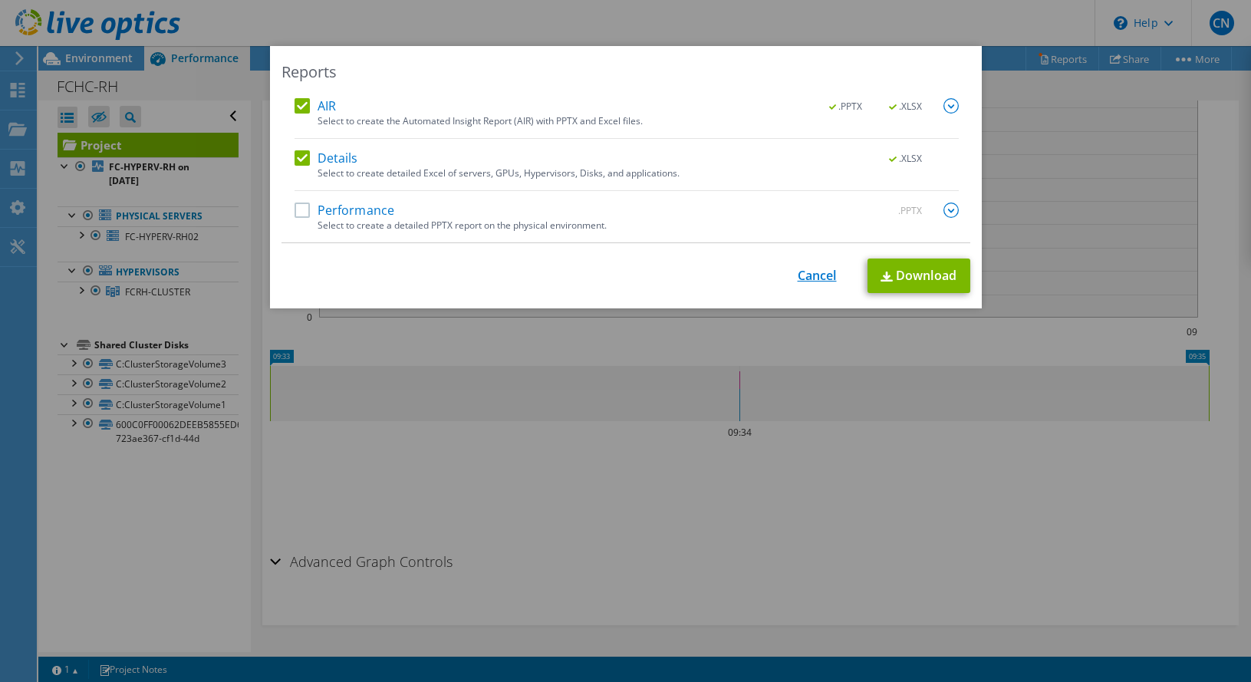
click at [815, 276] on link "Cancel" at bounding box center [817, 275] width 39 height 15
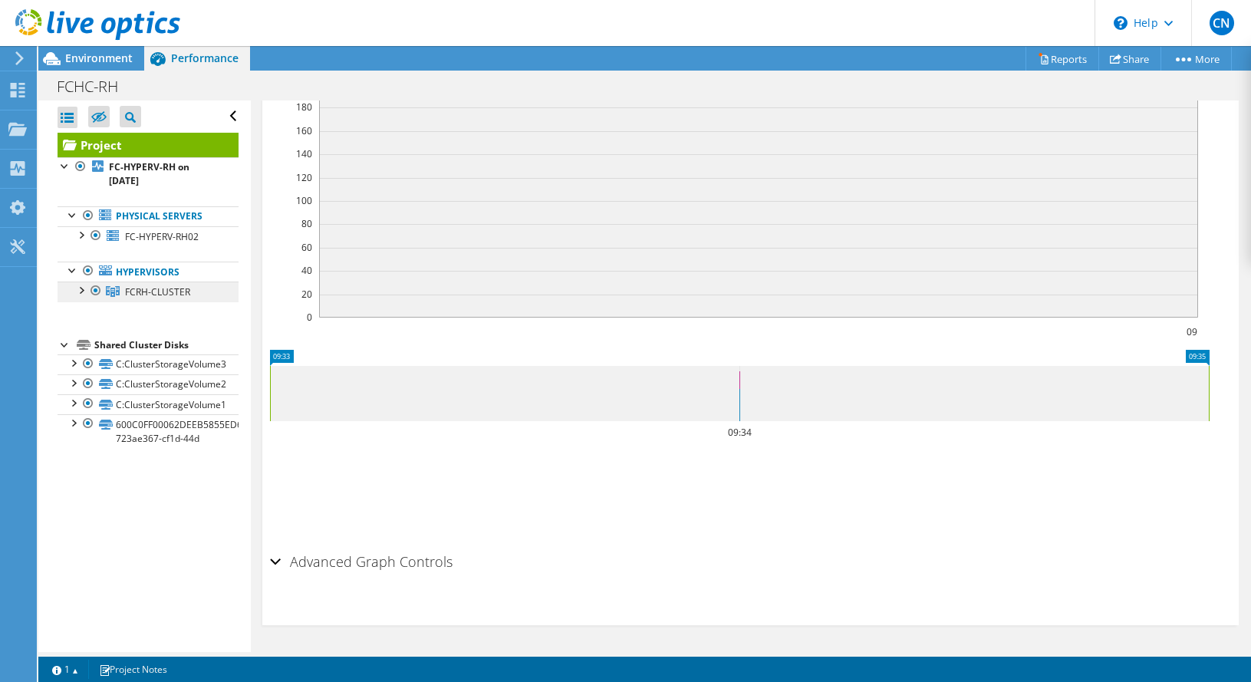
click at [143, 290] on span "FCRH-CLUSTER" at bounding box center [157, 291] width 65 height 13
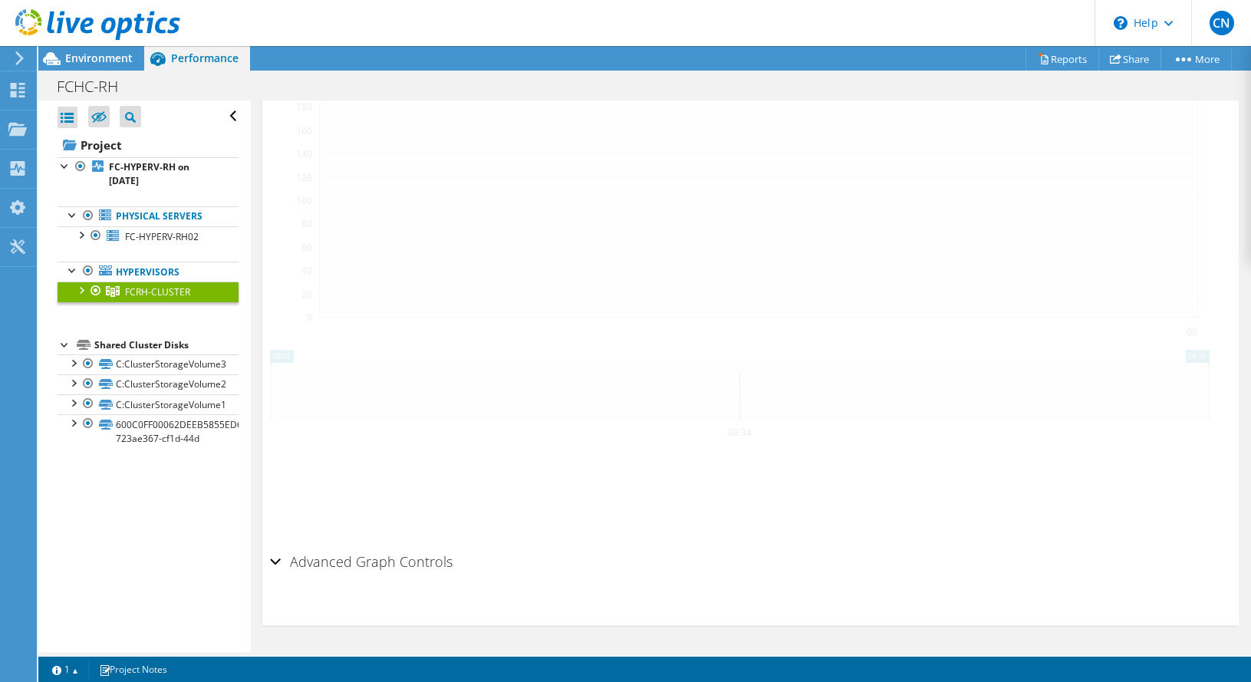
scroll to position [340, 0]
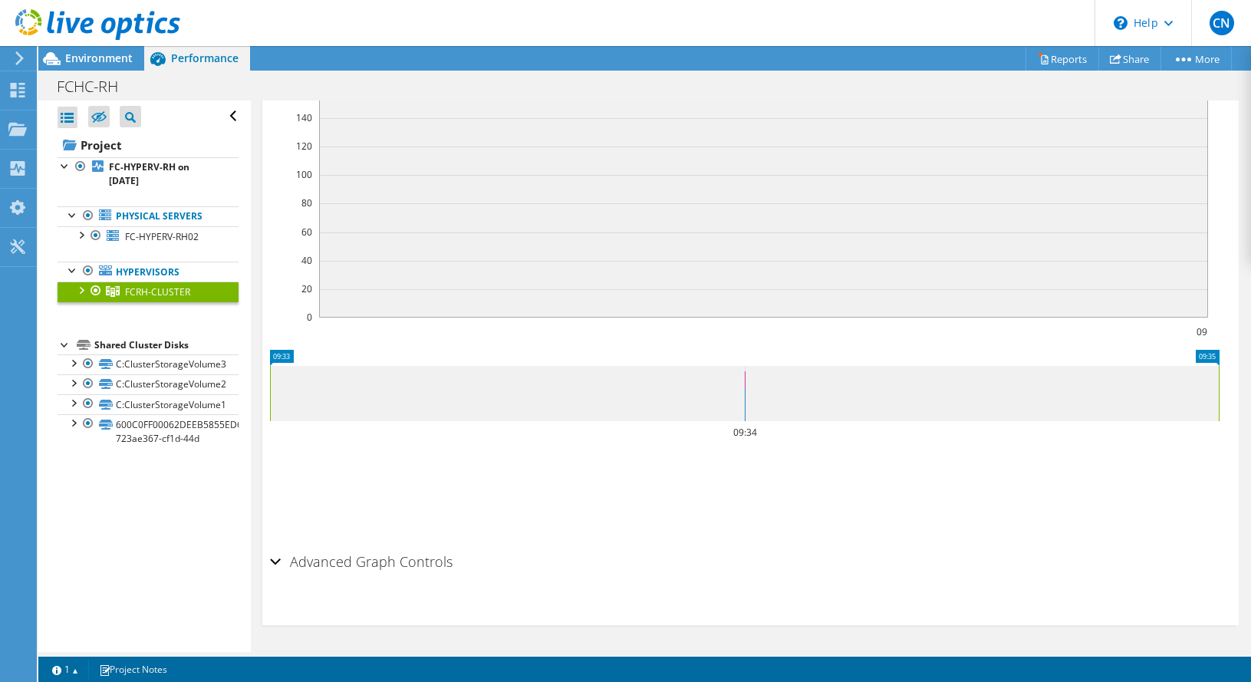
click at [76, 288] on div at bounding box center [80, 288] width 15 height 15
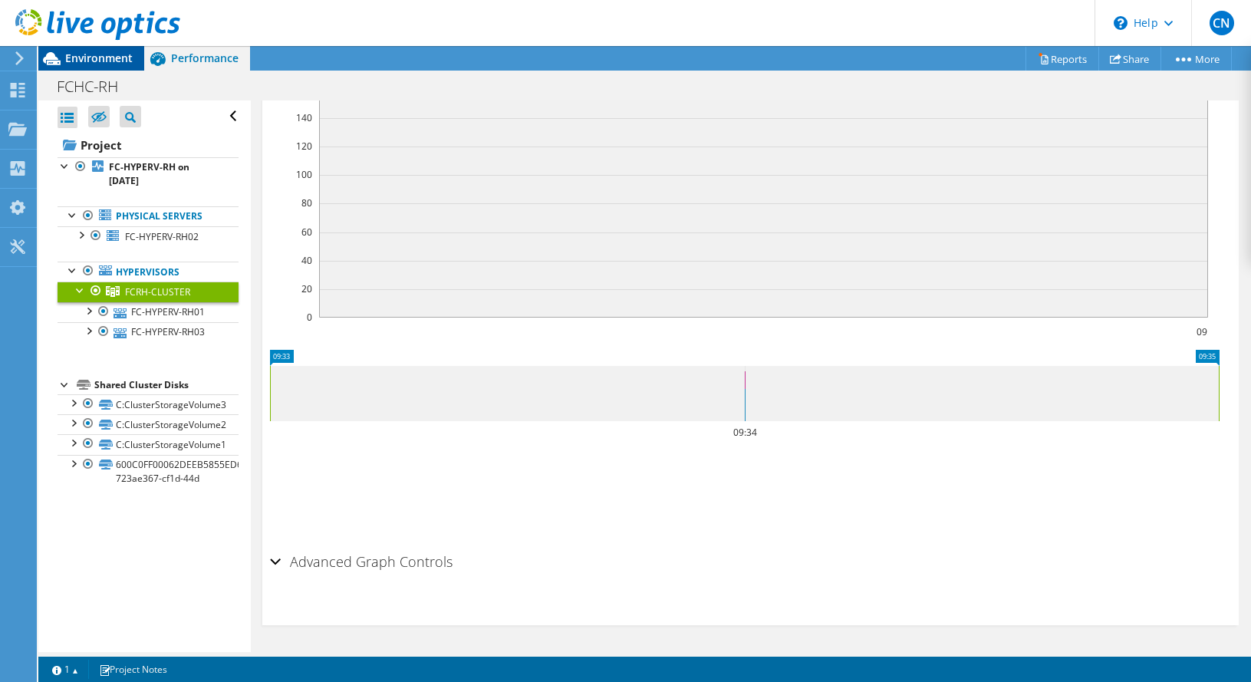
click at [87, 58] on span "Environment" at bounding box center [98, 58] width 67 height 15
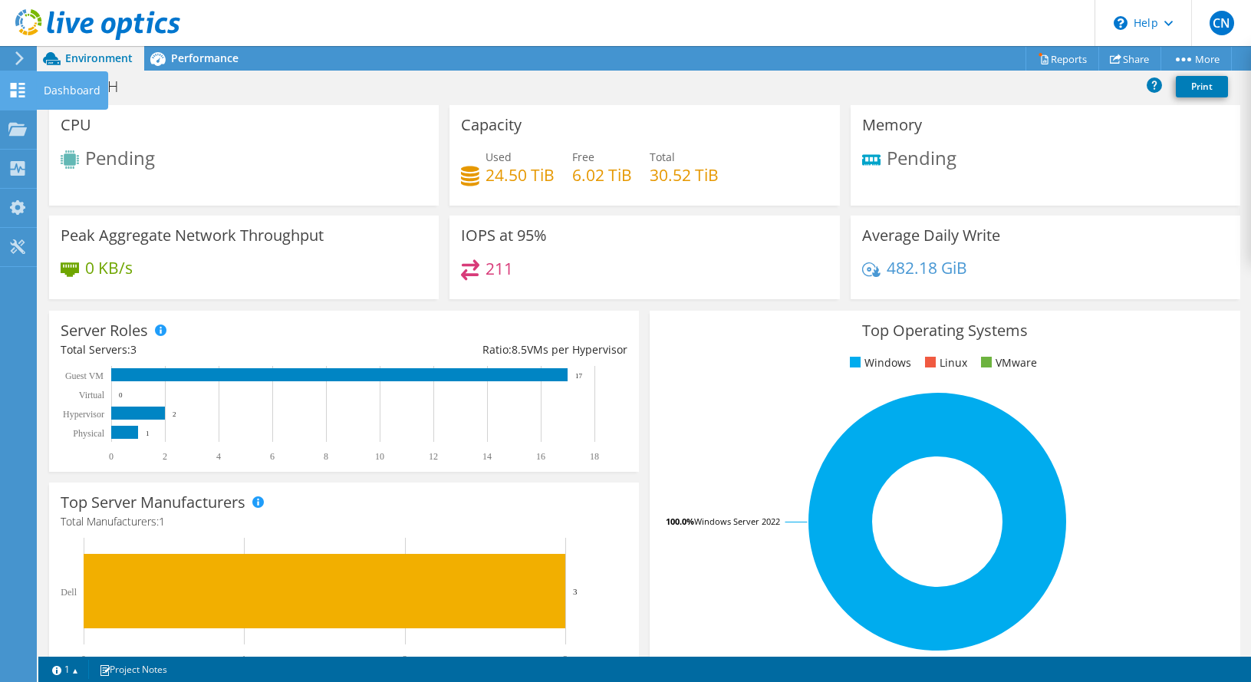
click at [17, 89] on icon at bounding box center [17, 90] width 18 height 15
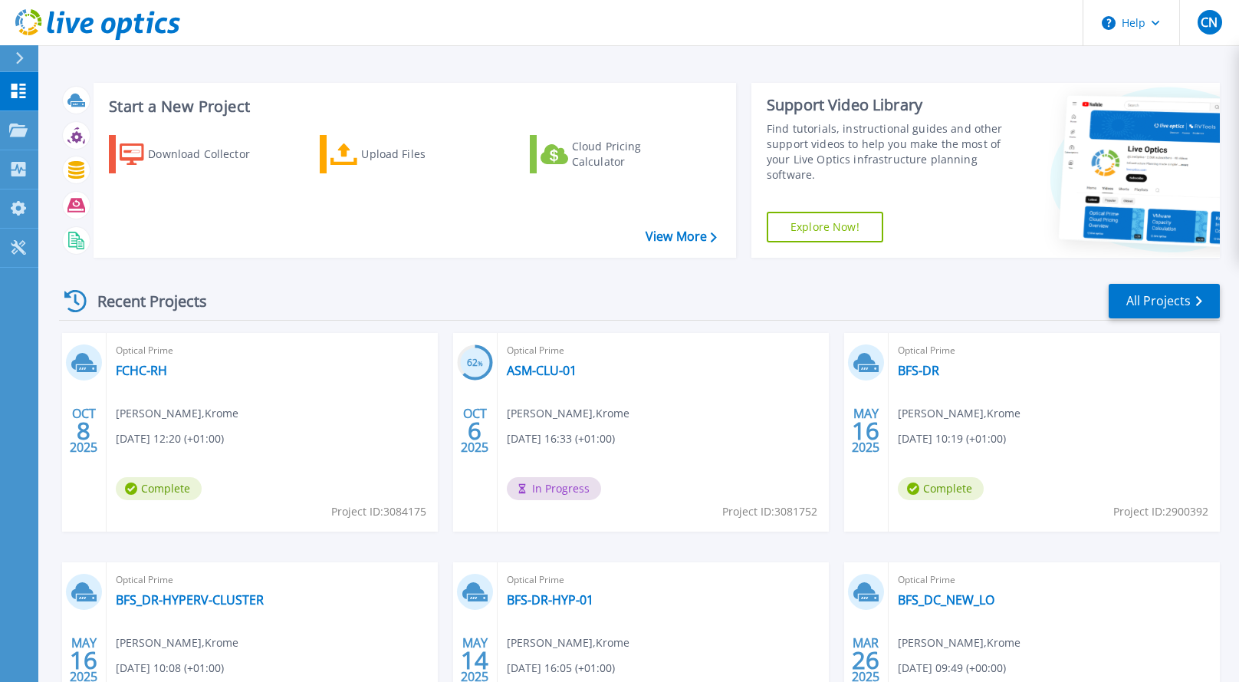
click at [235, 363] on div "Optical Prime FCHC-RH [PERSON_NAME] , Krome [DATE] 12:20 (+01:00) Complete Proj…" at bounding box center [272, 432] width 331 height 199
click at [141, 368] on link "FCHC-RH" at bounding box center [141, 370] width 51 height 15
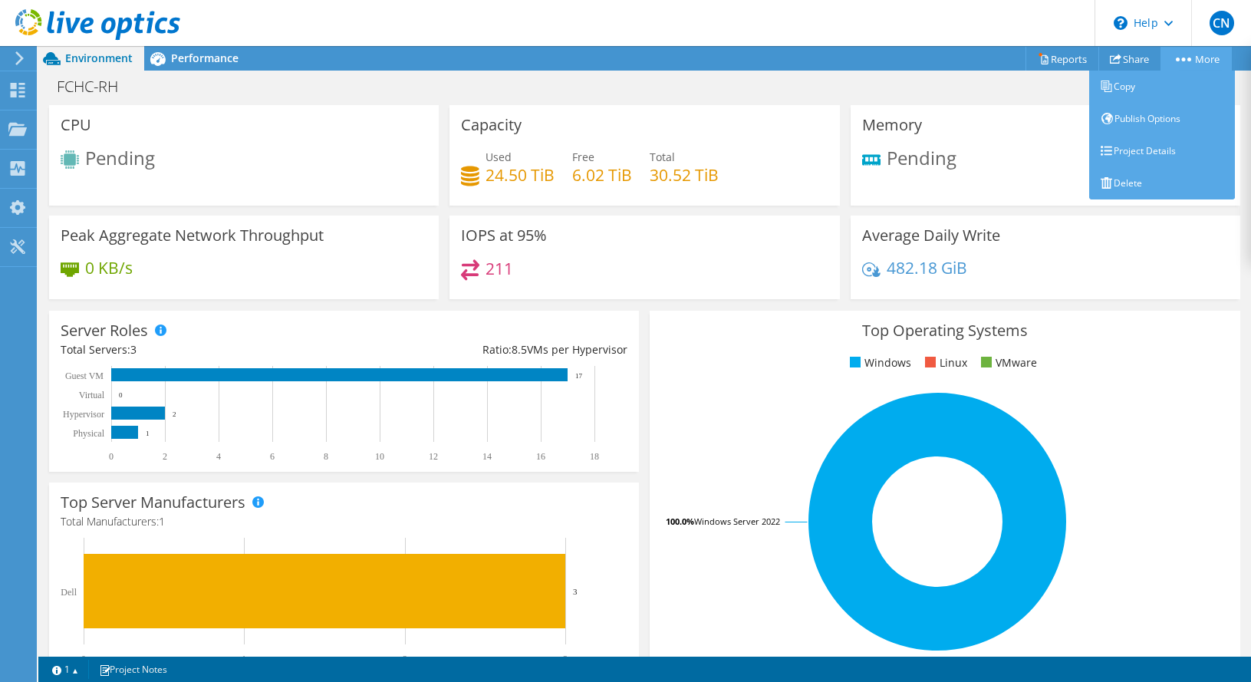
click at [1192, 57] on link "More" at bounding box center [1195, 59] width 71 height 24
click at [1120, 184] on link "Delete" at bounding box center [1162, 183] width 146 height 32
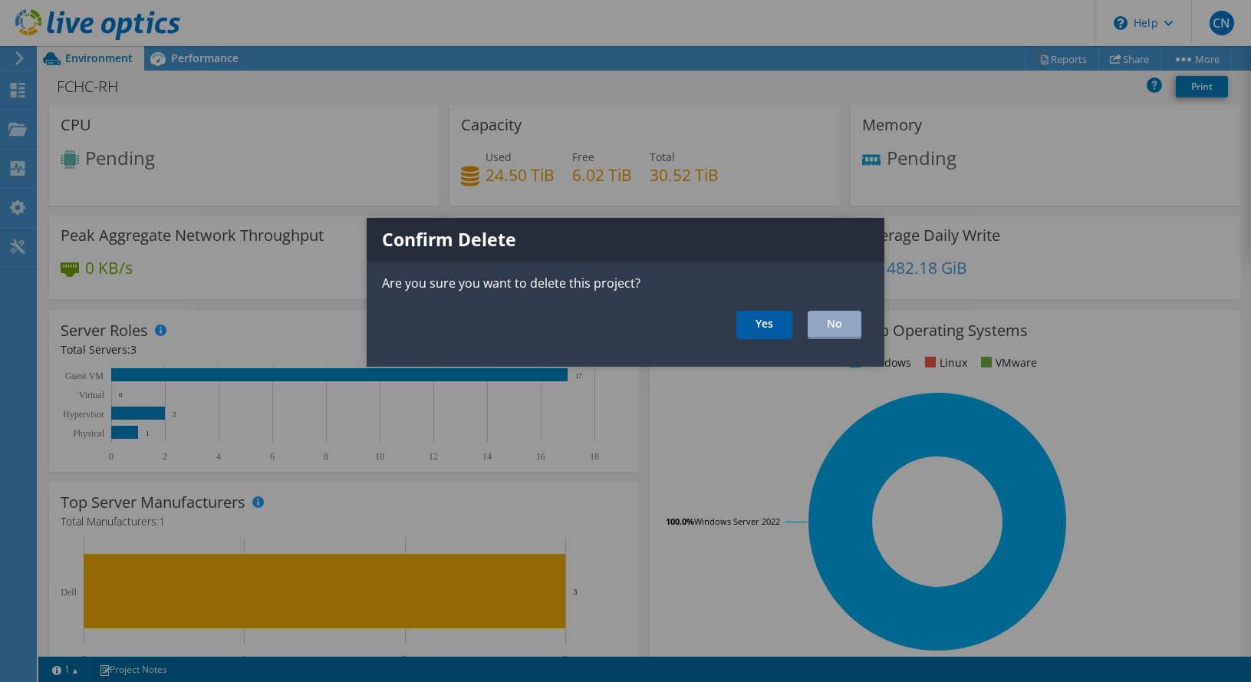
click at [758, 321] on link "Yes" at bounding box center [764, 325] width 56 height 28
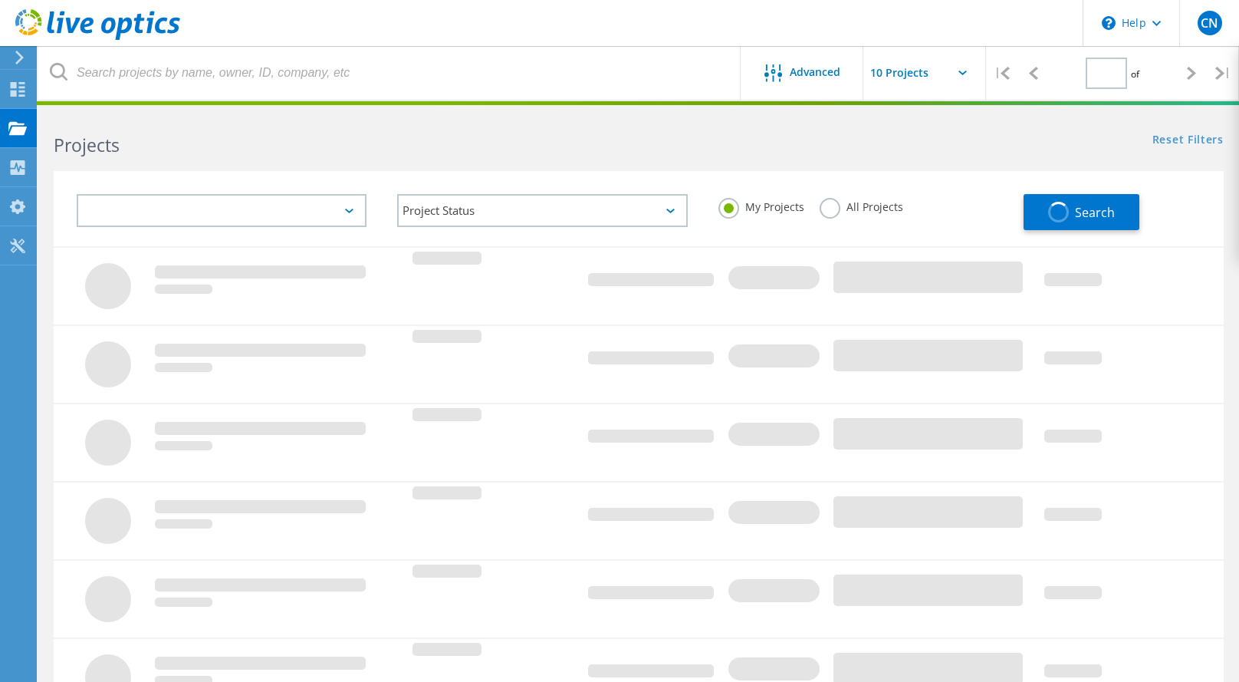
type input "1"
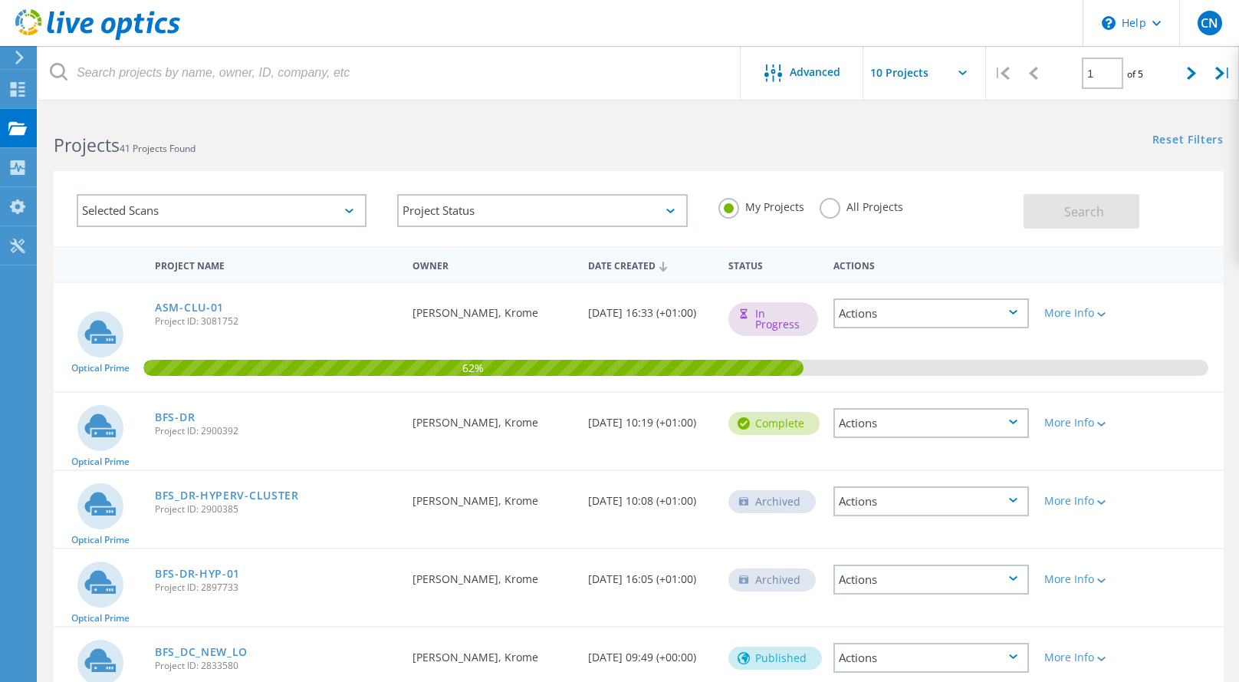
click at [418, 130] on div "Projects 41 Projects Found" at bounding box center [338, 131] width 600 height 41
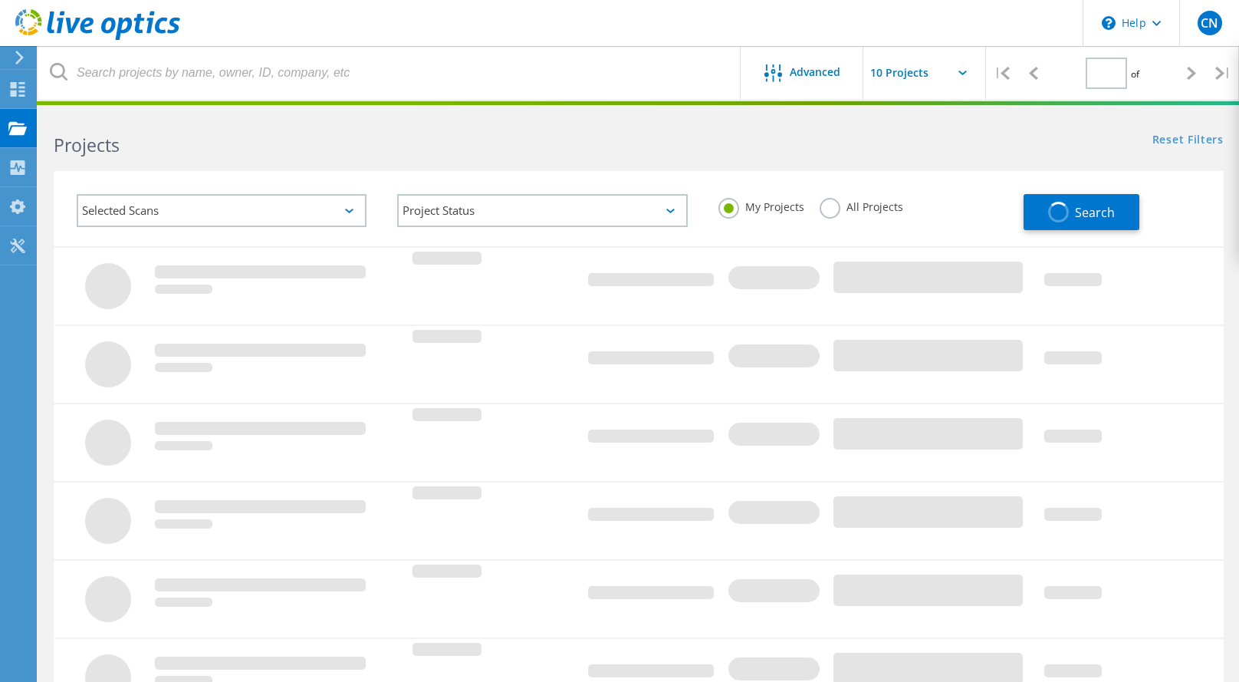
type input "1"
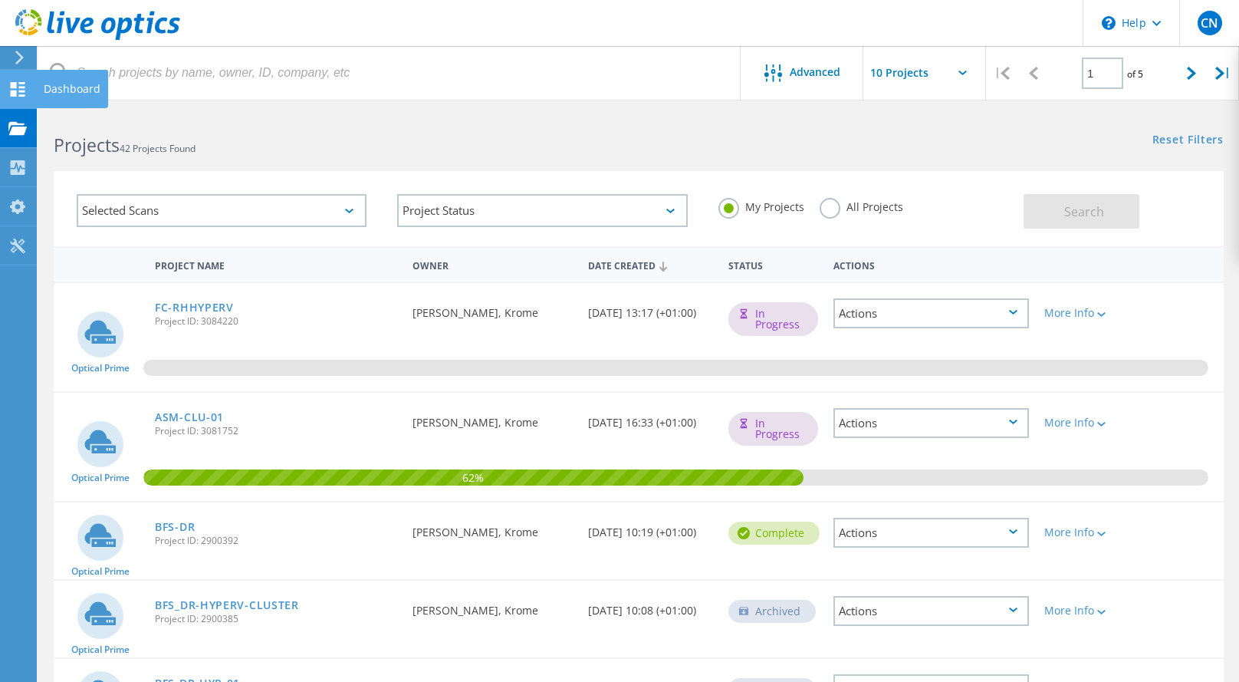
click at [12, 84] on use at bounding box center [18, 89] width 15 height 15
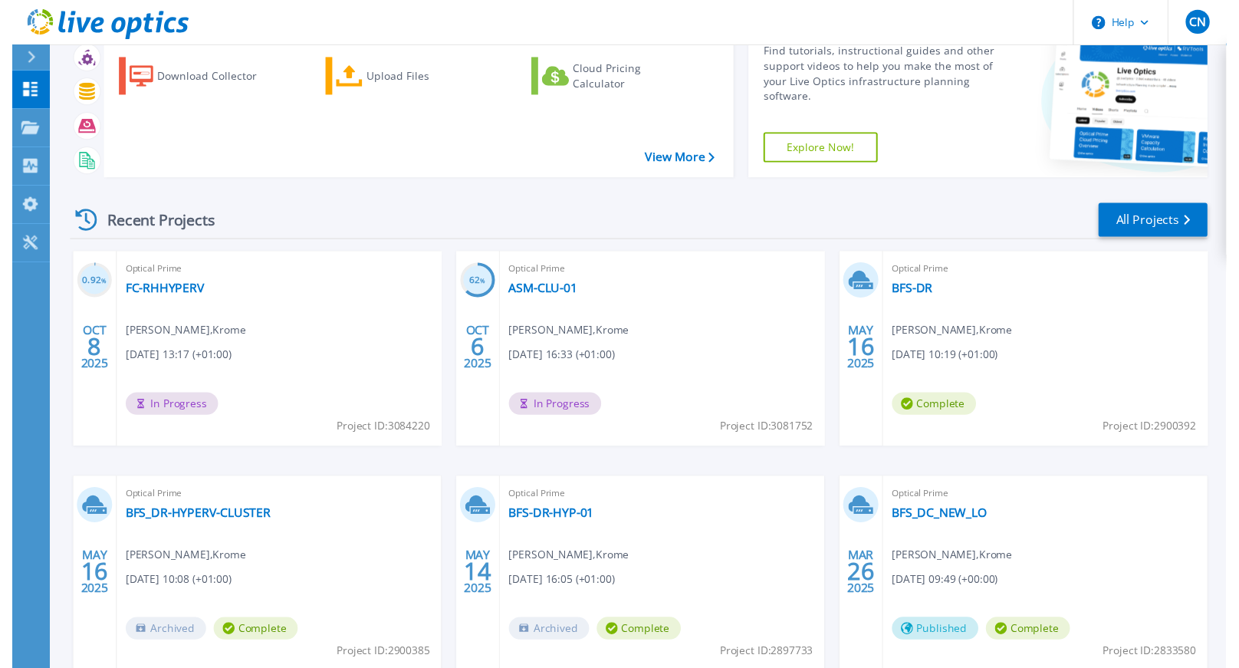
scroll to position [153, 0]
